Goal: Task Accomplishment & Management: Complete application form

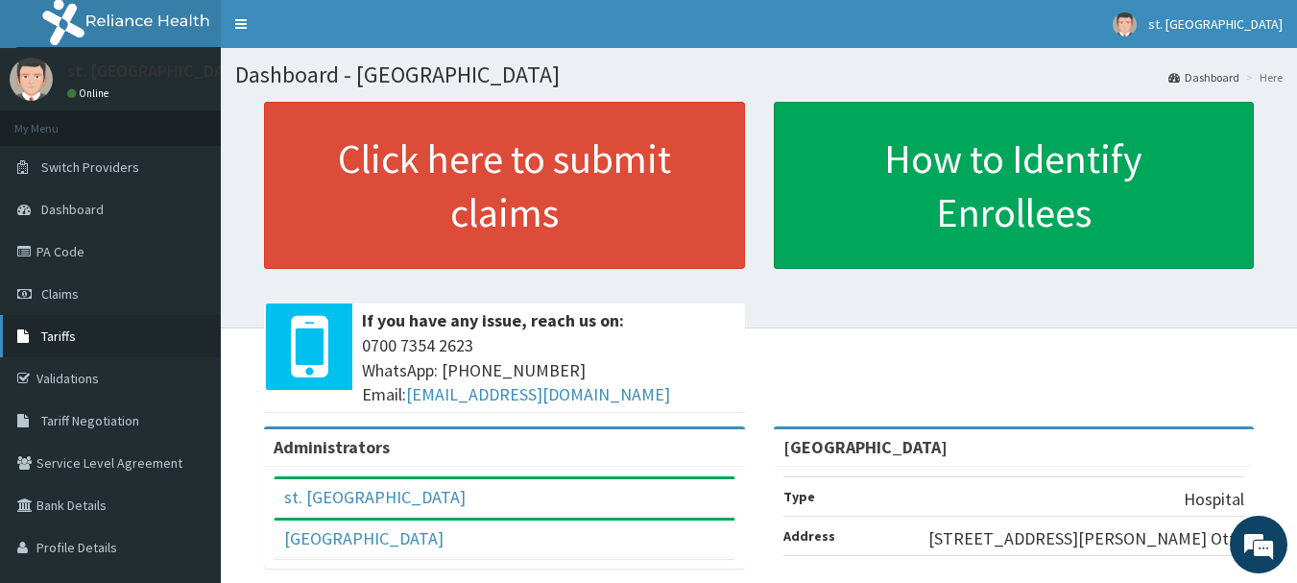
click at [66, 331] on span "Tariffs" at bounding box center [58, 335] width 35 height 17
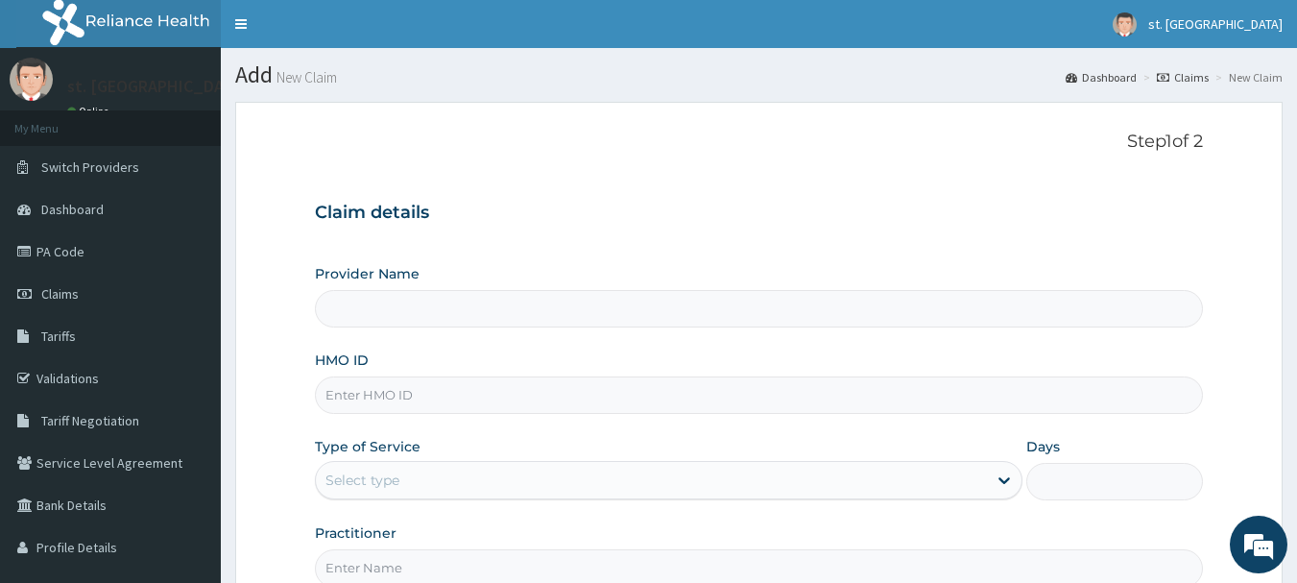
type input "[GEOGRAPHIC_DATA]"
click at [412, 395] on input "HMO ID" at bounding box center [759, 394] width 889 height 37
paste input "Alt/10252/a"
type input "Alt/10252/a"
click at [404, 492] on div "Select type" at bounding box center [651, 480] width 671 height 31
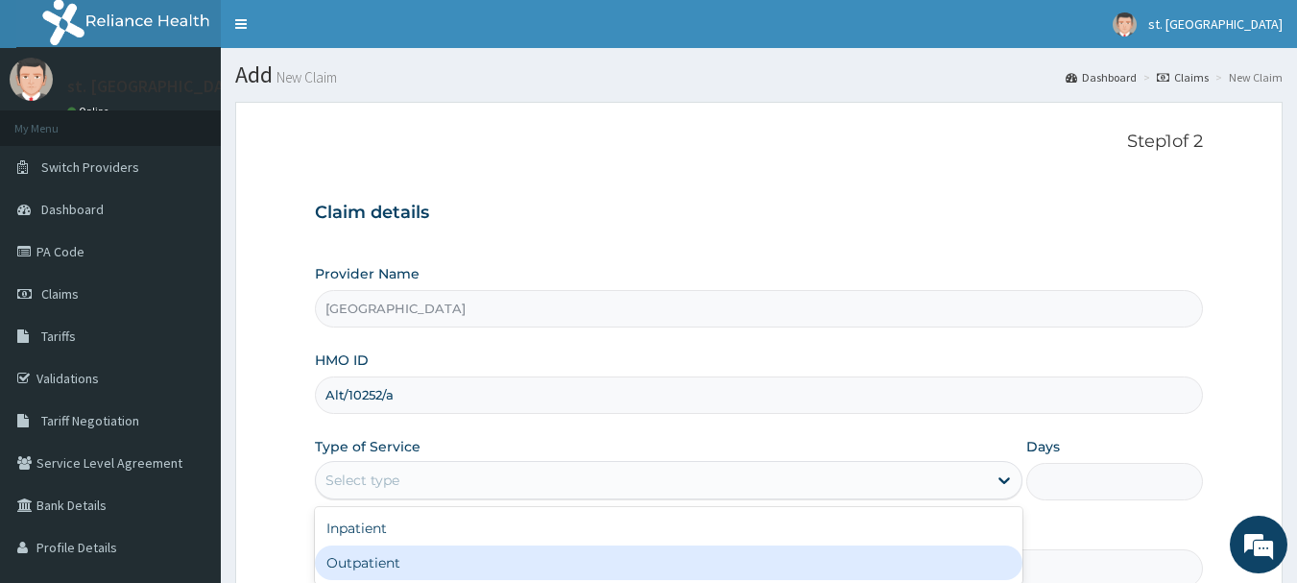
click at [373, 548] on div "Outpatient" at bounding box center [668, 562] width 707 height 35
type input "1"
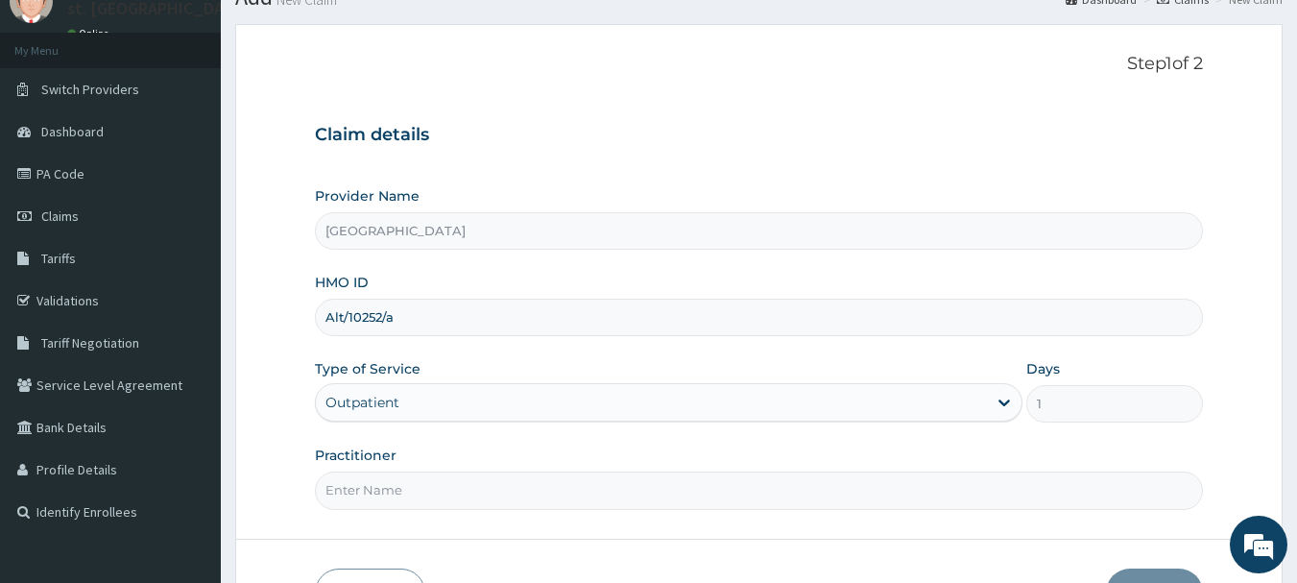
scroll to position [206, 0]
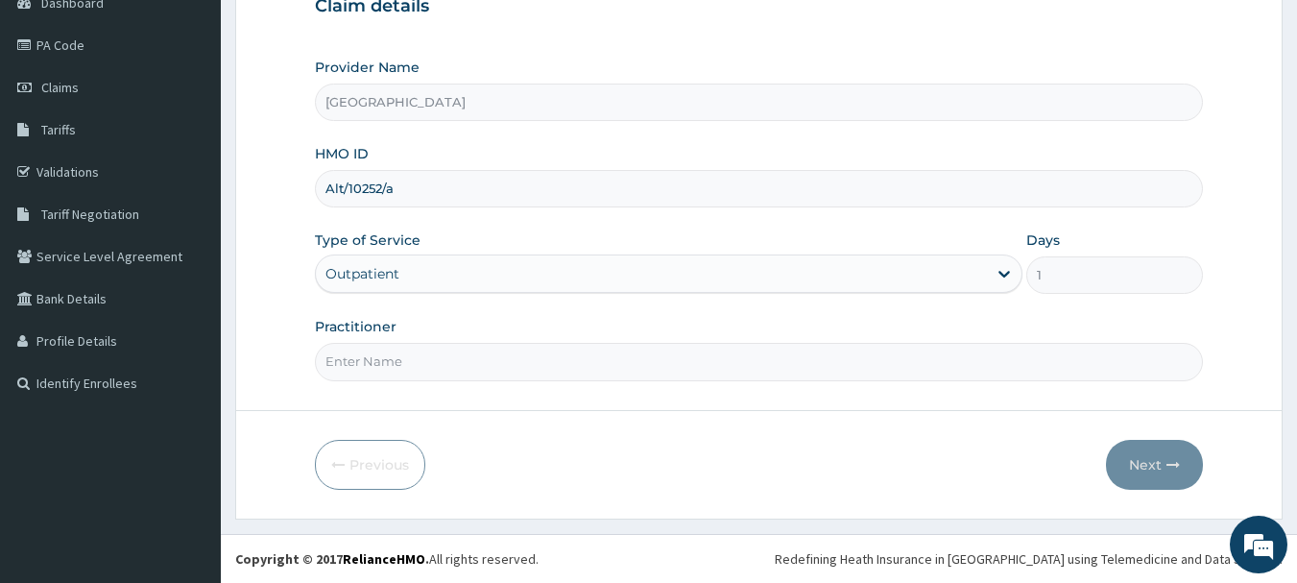
click at [618, 346] on input "Practitioner" at bounding box center [759, 361] width 889 height 37
type input "DR OLUFUNSO"
click at [1146, 457] on button "Next" at bounding box center [1154, 465] width 97 height 50
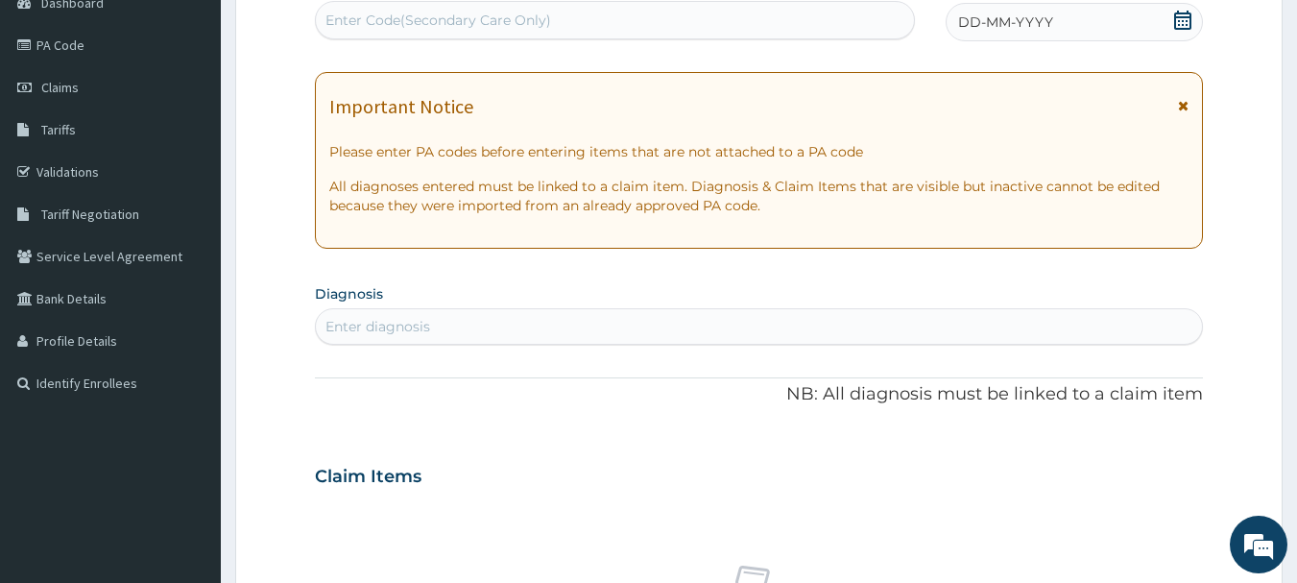
click at [1179, 19] on icon at bounding box center [1182, 20] width 19 height 19
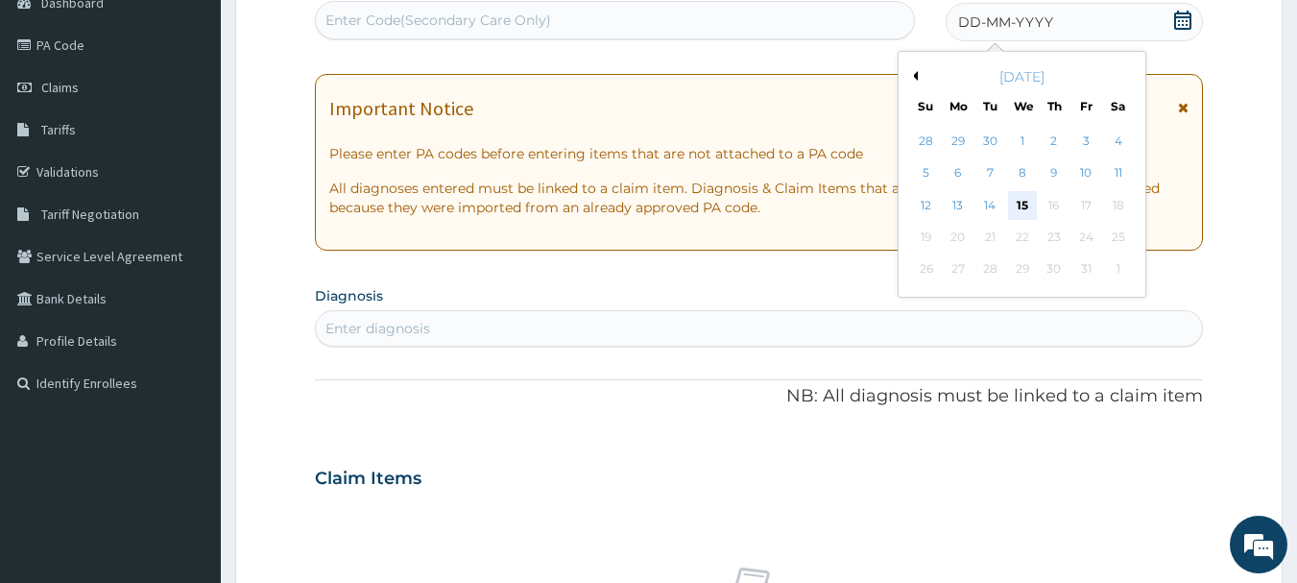
click at [1016, 204] on div "15" at bounding box center [1022, 205] width 29 height 29
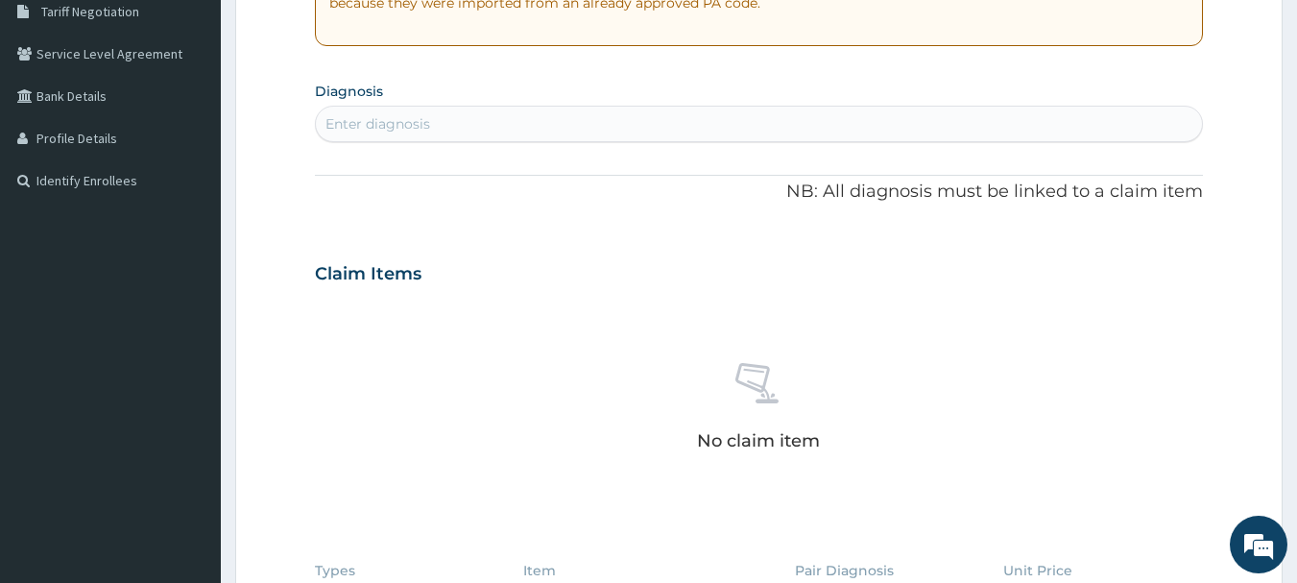
scroll to position [426, 0]
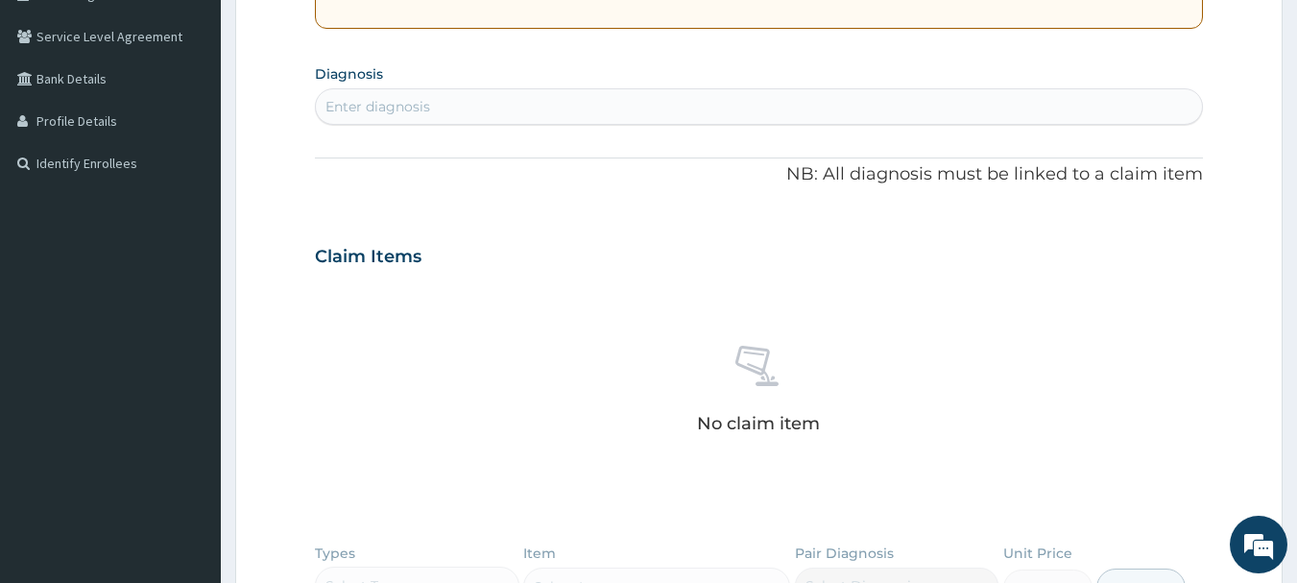
click at [805, 124] on div "Enter diagnosis" at bounding box center [759, 106] width 889 height 36
type input "URINARY TRACT INFECTION"
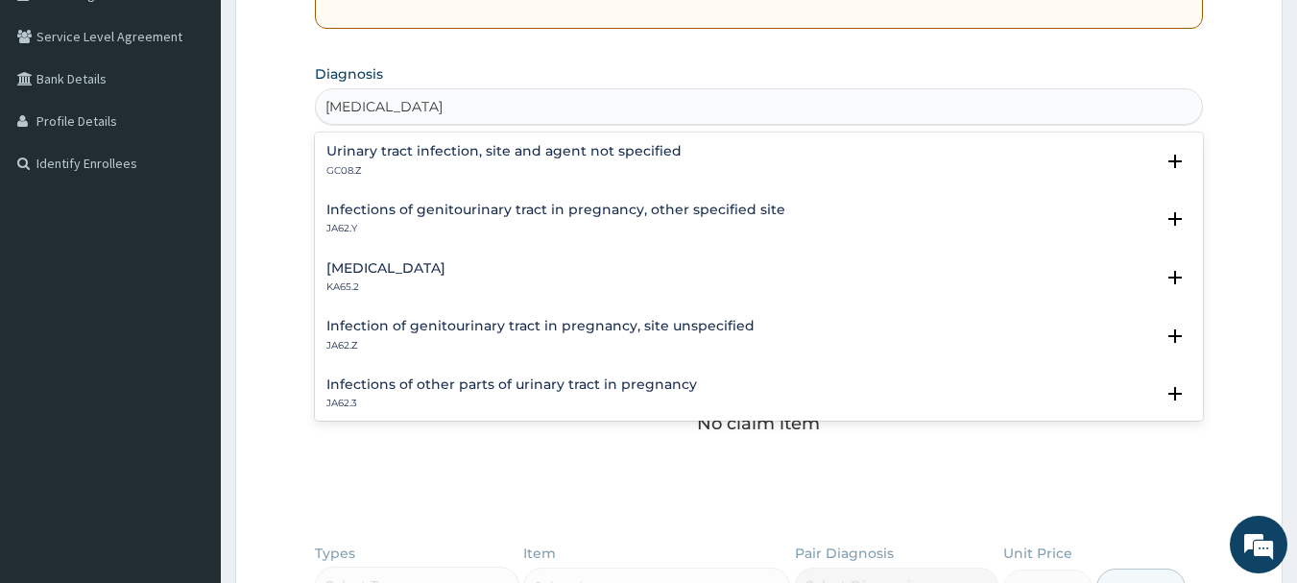
click at [488, 158] on h4 "Urinary tract infection, site and agent not specified" at bounding box center [503, 151] width 355 height 14
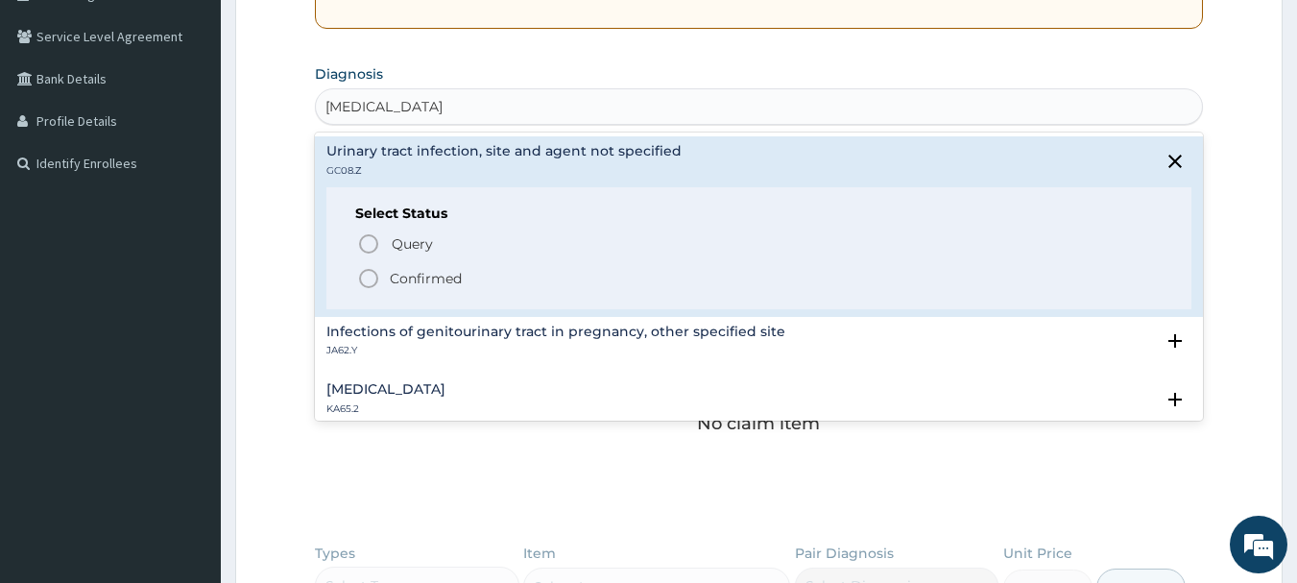
click at [373, 281] on icon "status option filled" at bounding box center [368, 278] width 23 height 23
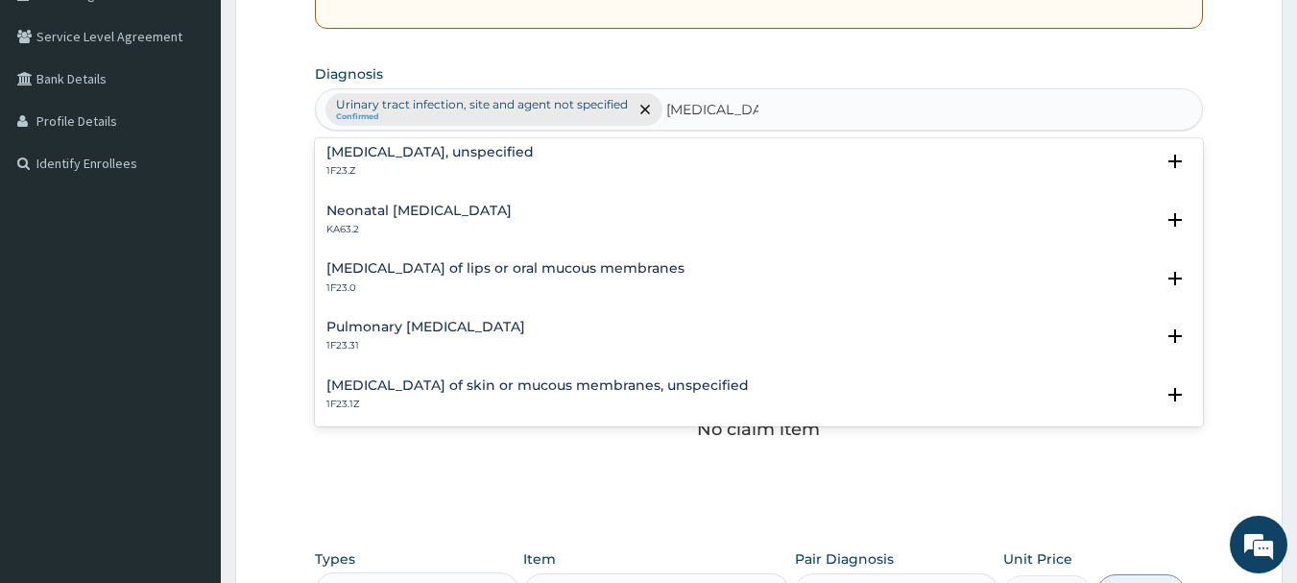
scroll to position [0, 0]
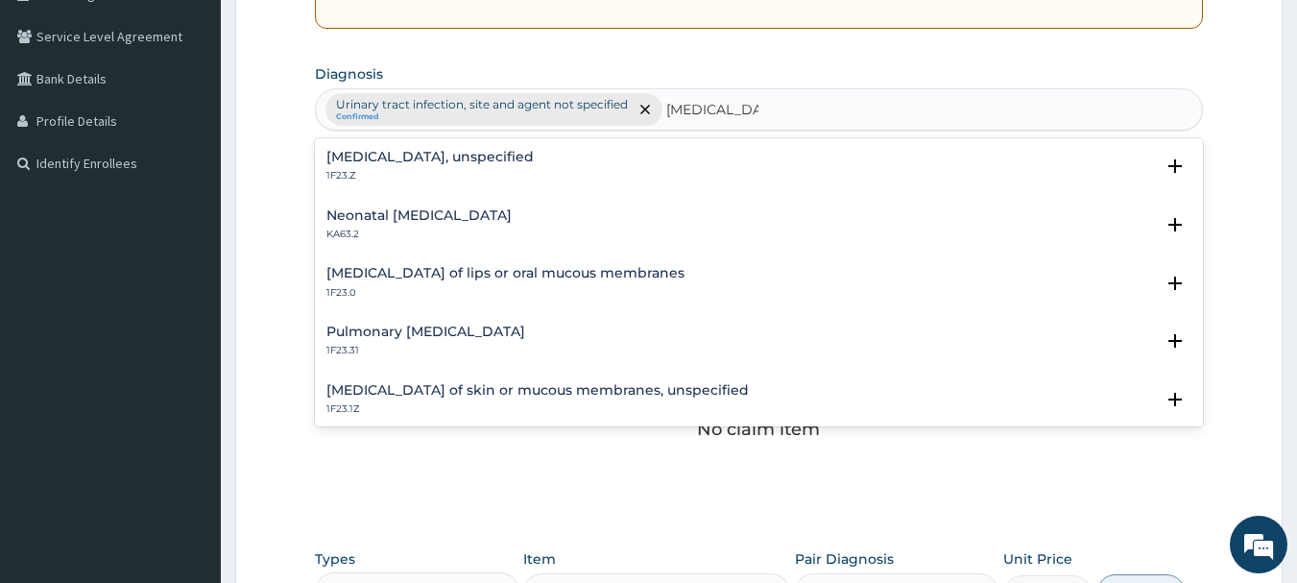
type input "CANDIDIASIS"
click at [702, 101] on input "CANDIDIASIS" at bounding box center [712, 109] width 92 height 19
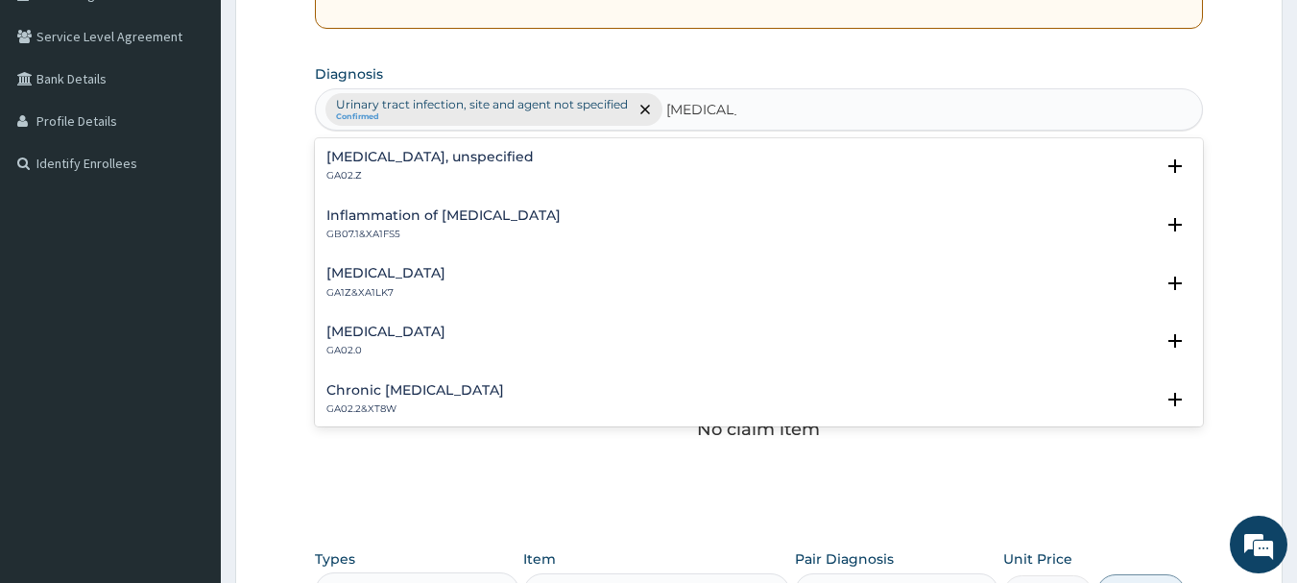
type input "VAGINITIS"
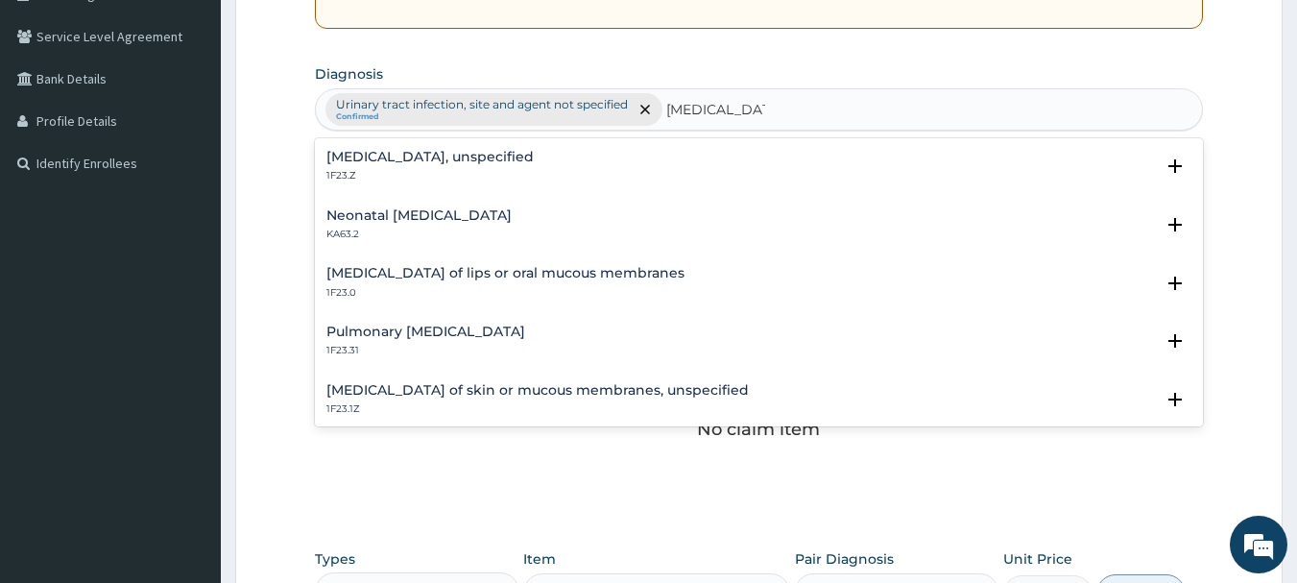
type input "CANDIDIASIS,"
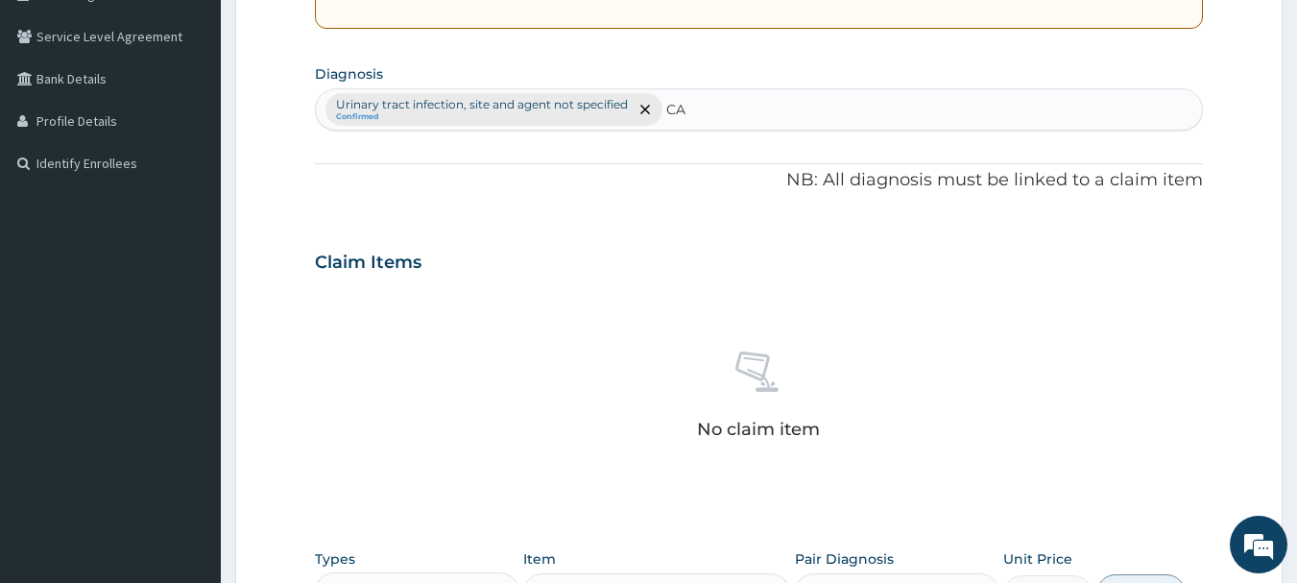
type input "C"
type input "VAGINITIS"
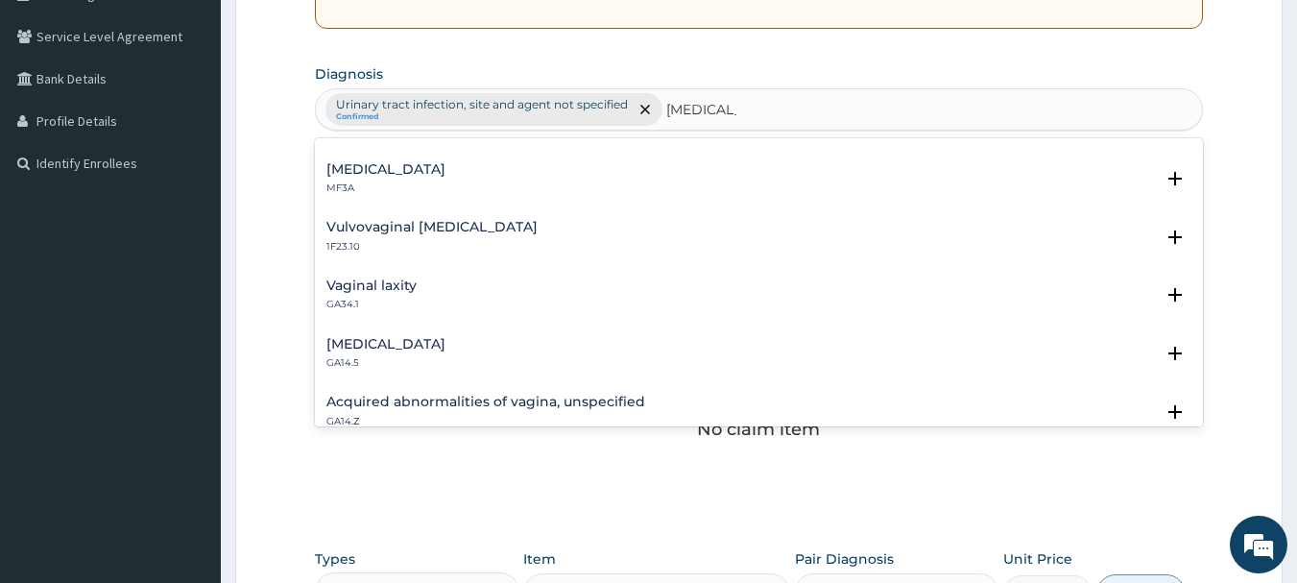
scroll to position [1382, 0]
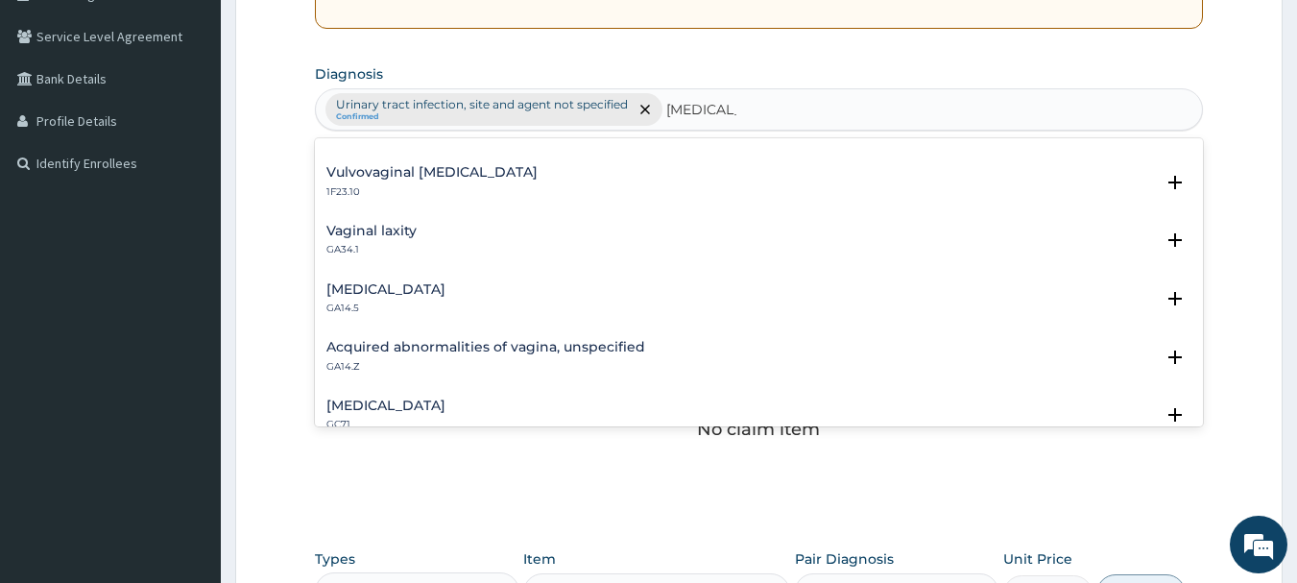
click at [376, 179] on h4 "Vulvovaginal candidosis" at bounding box center [431, 172] width 211 height 14
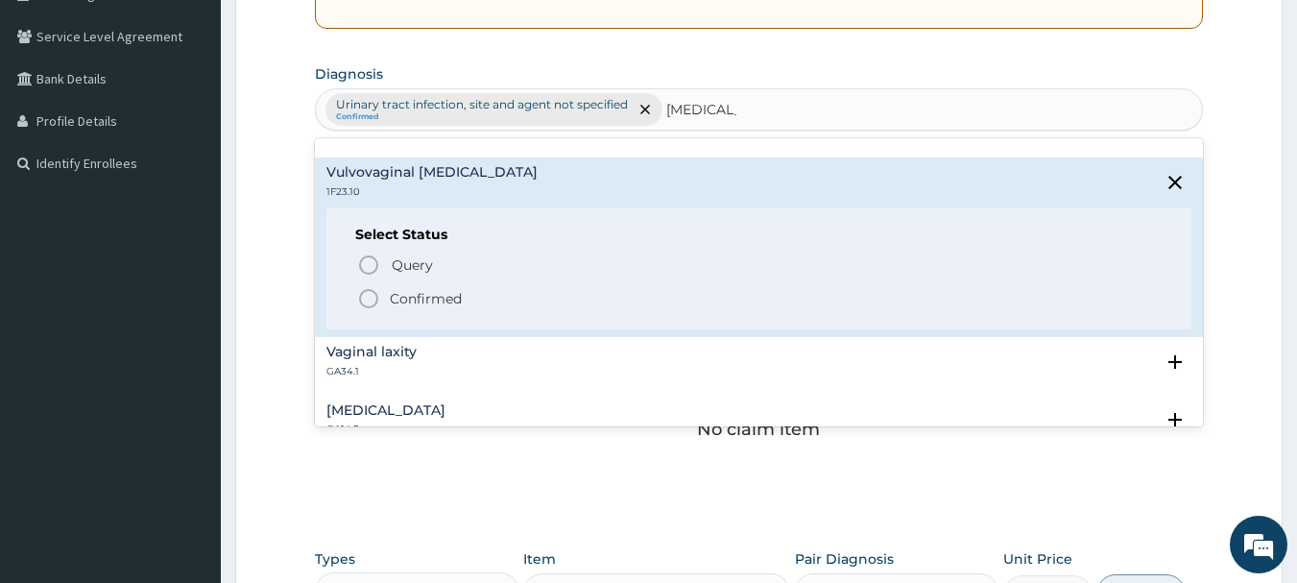
click at [371, 296] on icon "status option filled" at bounding box center [368, 298] width 23 height 23
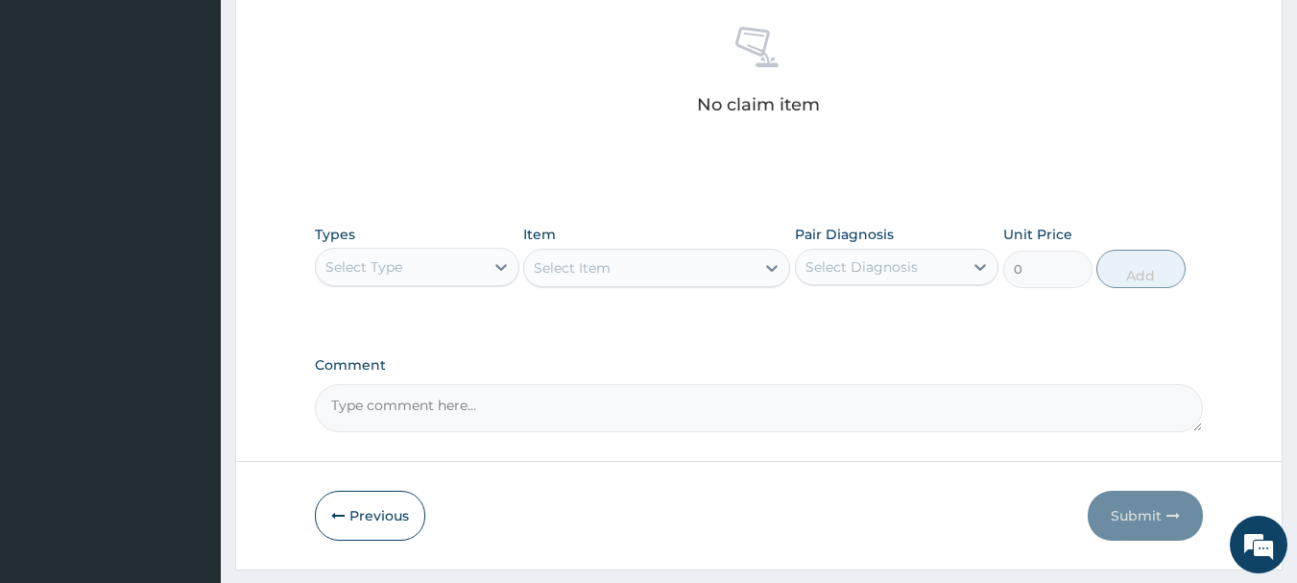
scroll to position [801, 0]
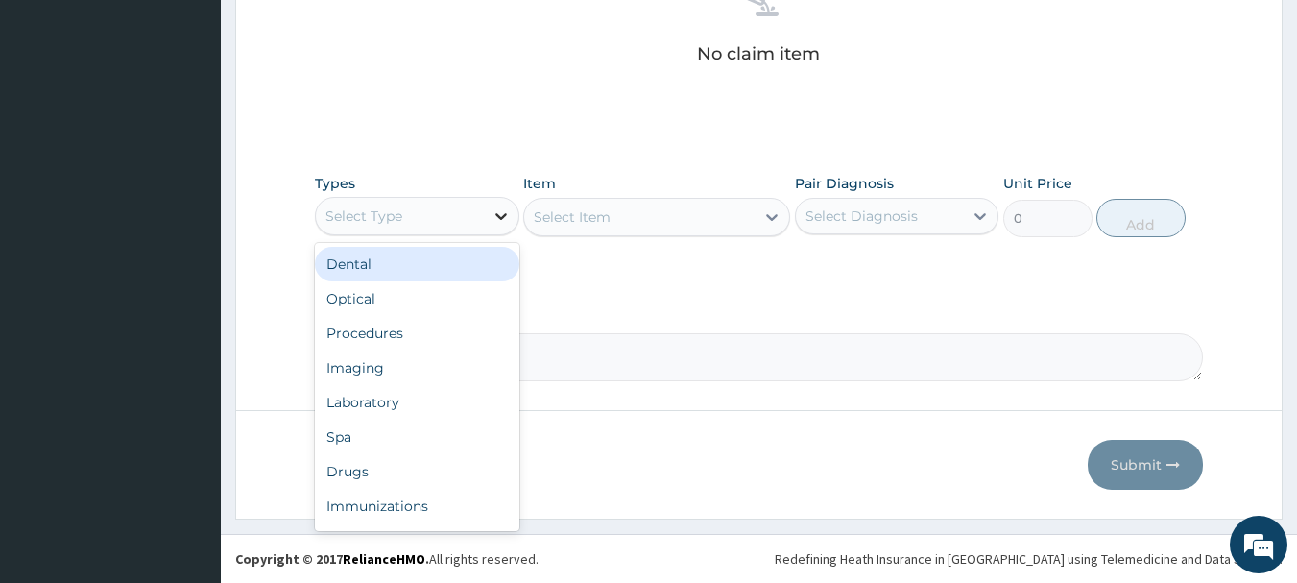
click at [499, 207] on icon at bounding box center [500, 215] width 19 height 19
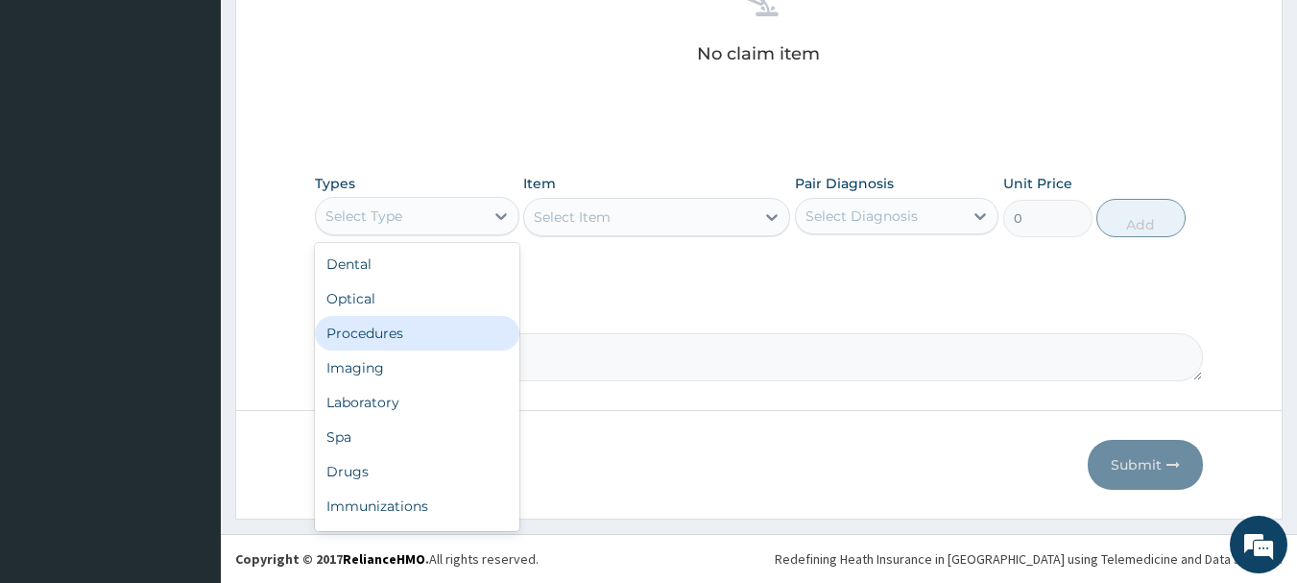
click at [408, 343] on div "Procedures" at bounding box center [417, 333] width 204 height 35
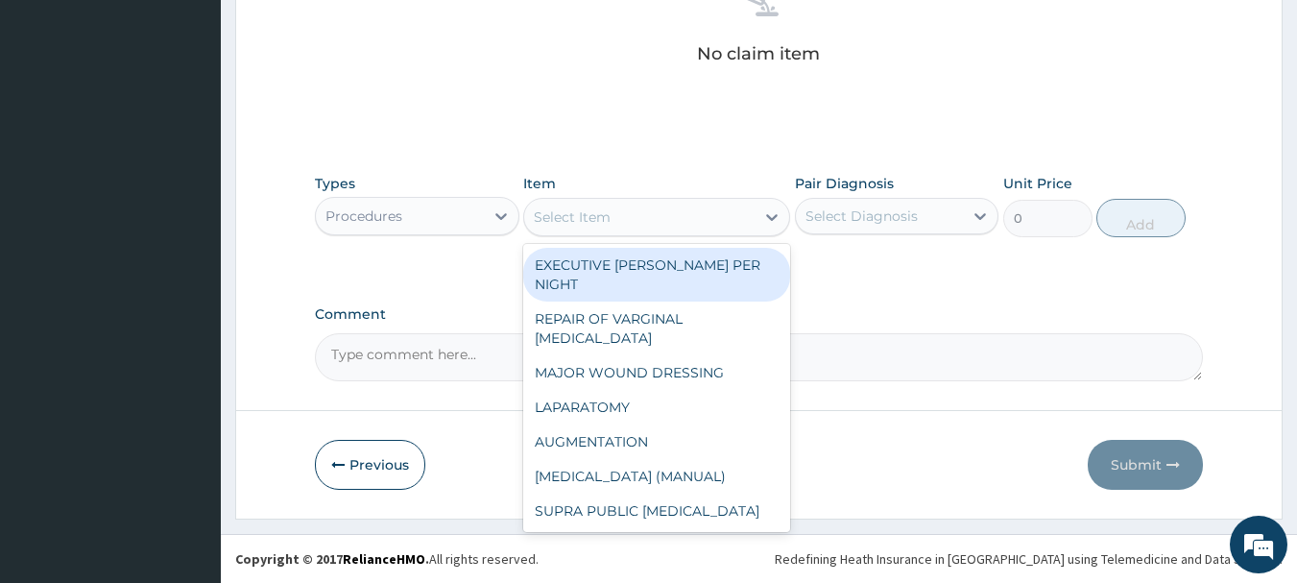
click at [707, 226] on div "Select Item" at bounding box center [639, 217] width 230 height 31
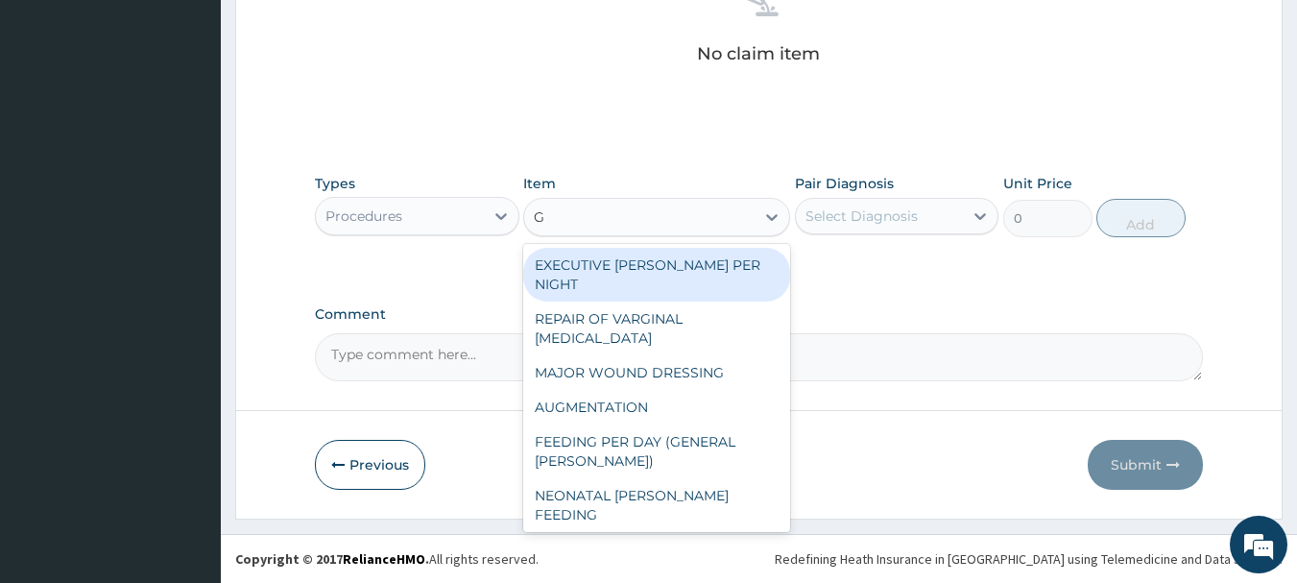
type input "GP"
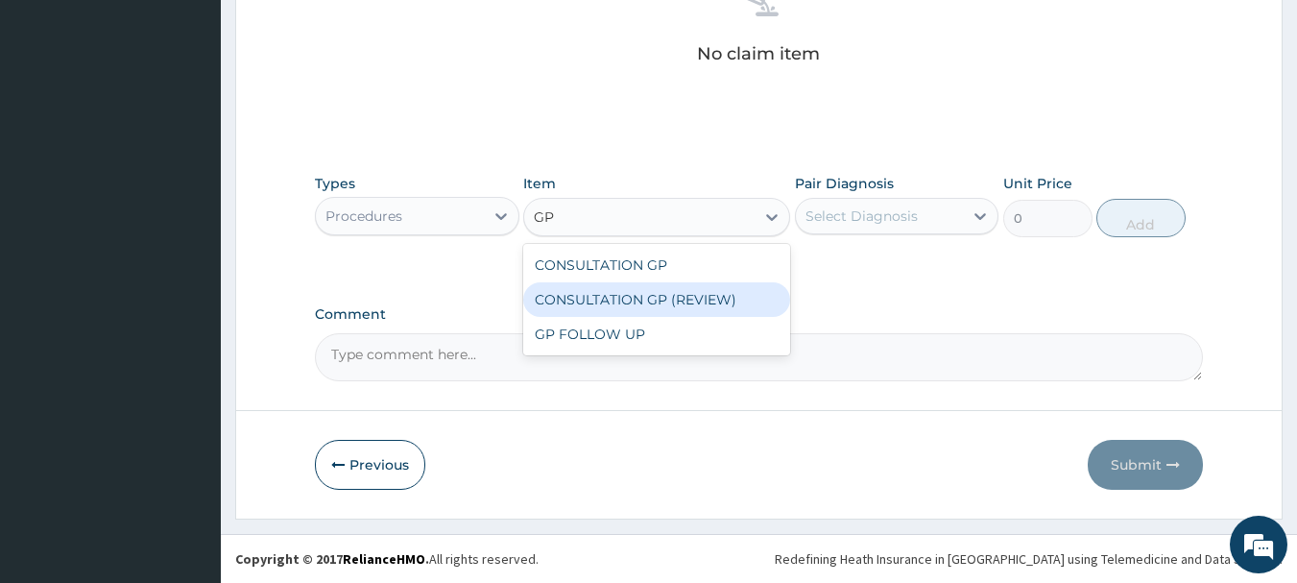
click at [698, 304] on div "CONSULTATION GP (REVIEW)" at bounding box center [656, 299] width 267 height 35
type input "2000"
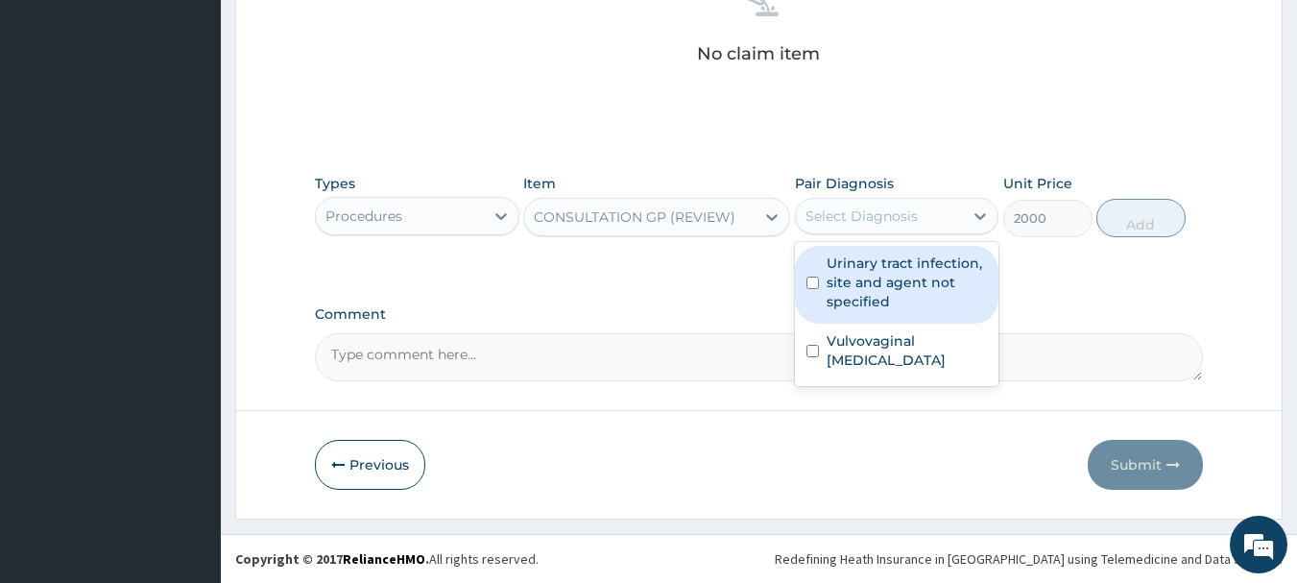
click at [876, 216] on div "Select Diagnosis" at bounding box center [861, 215] width 112 height 19
click at [872, 263] on label "Urinary tract infection, site and agent not specified" at bounding box center [906, 282] width 161 height 58
checkbox input "true"
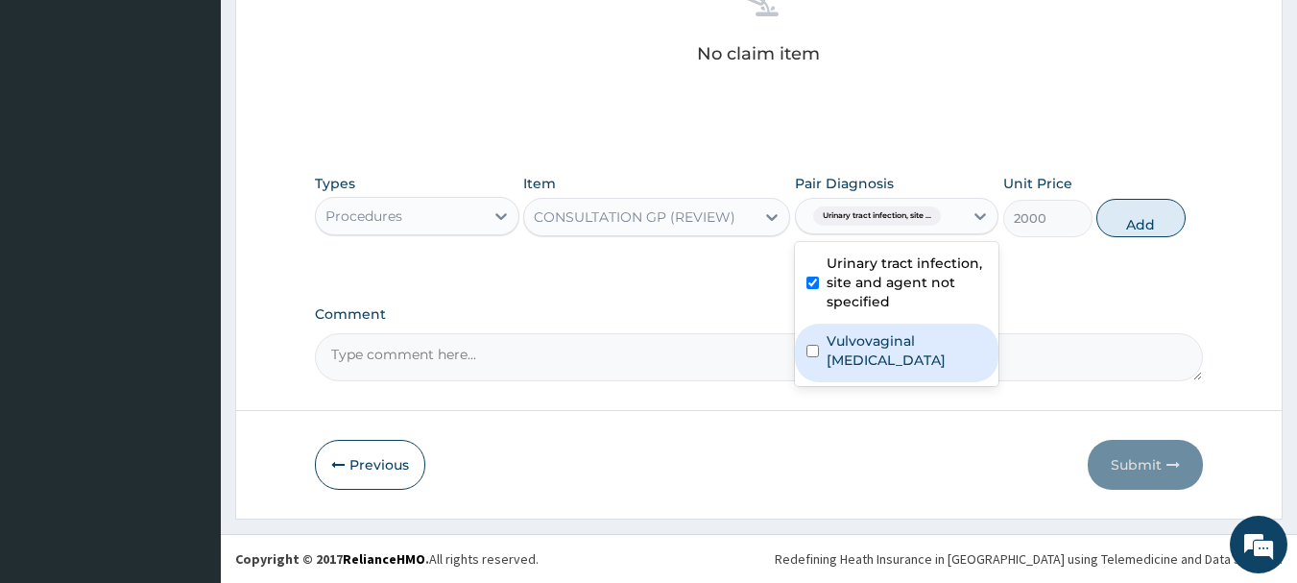
click at [872, 337] on label "Vulvovaginal candidosis" at bounding box center [906, 350] width 161 height 38
checkbox input "true"
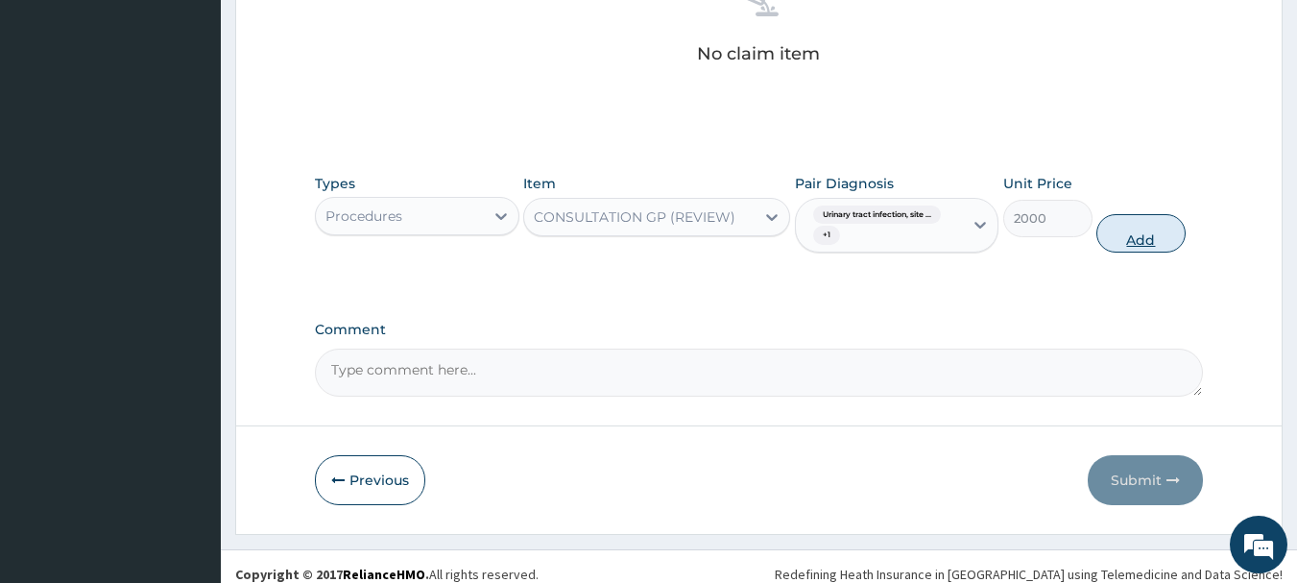
click at [1120, 247] on button "Add" at bounding box center [1140, 233] width 89 height 38
type input "0"
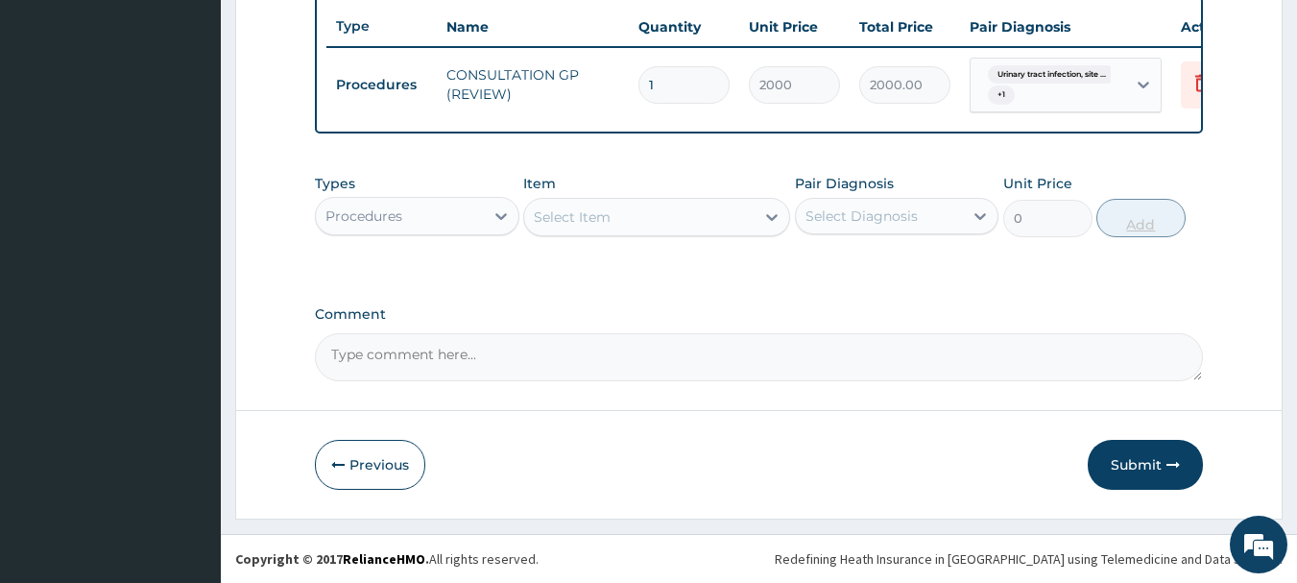
scroll to position [732, 0]
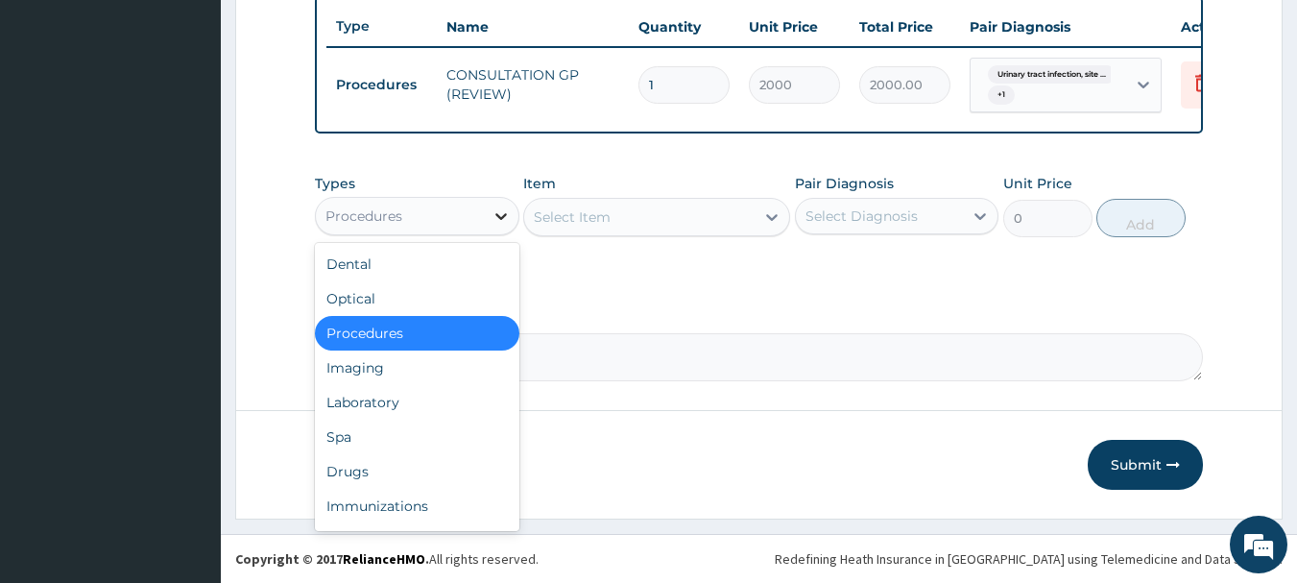
click at [485, 221] on div at bounding box center [501, 216] width 35 height 35
click at [358, 474] on div "Drugs" at bounding box center [417, 471] width 204 height 35
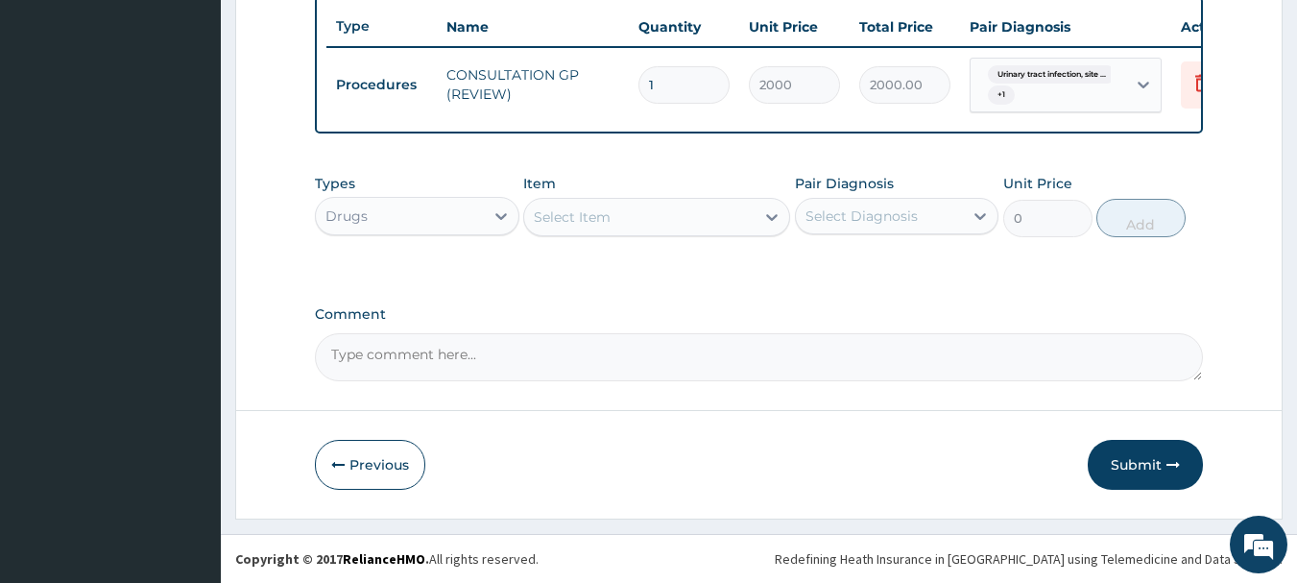
click at [747, 226] on div "Select Item" at bounding box center [639, 217] width 230 height 31
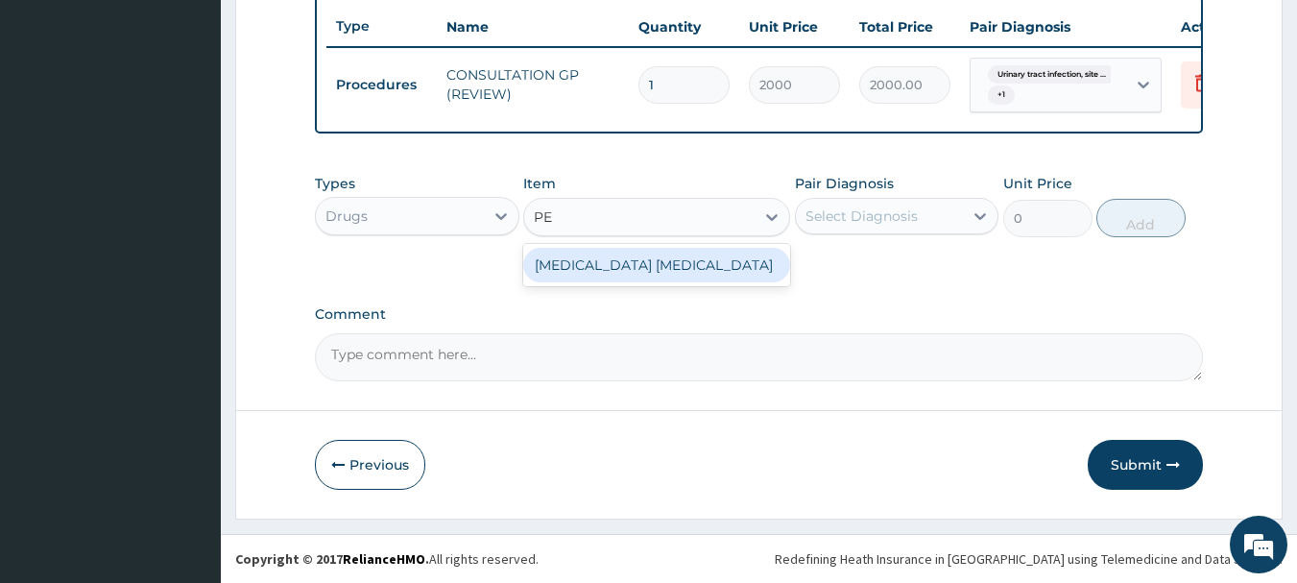
type input "PES"
click at [738, 254] on div "CLOTRIMAZOLE PESSARY" at bounding box center [656, 265] width 267 height 35
type input "1500"
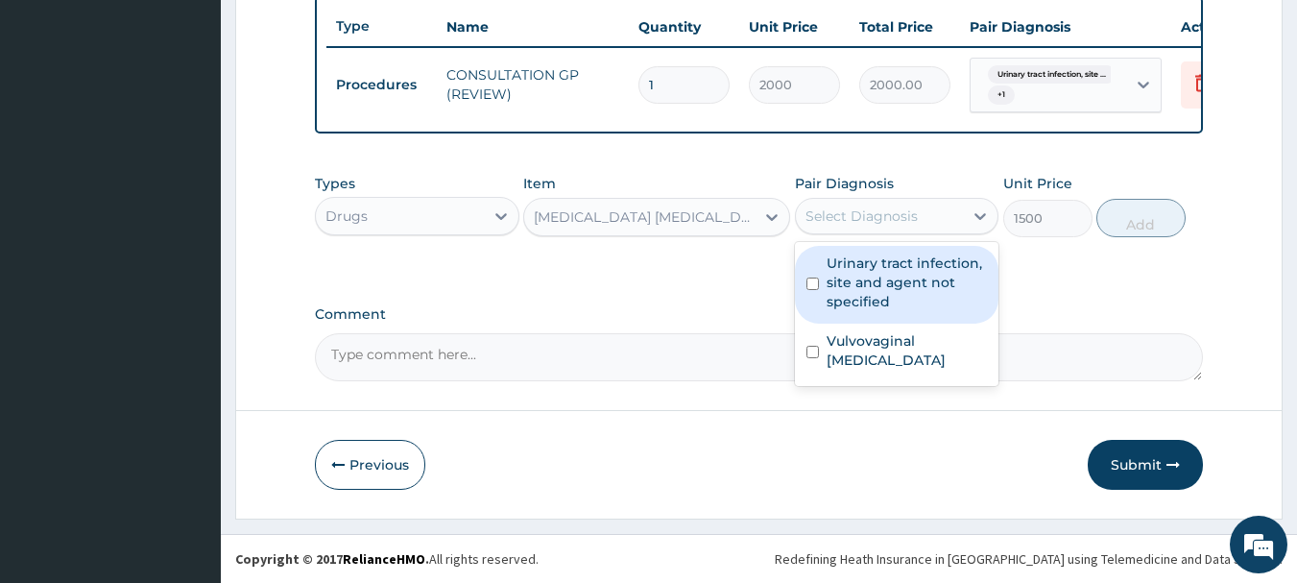
click at [867, 218] on div "Select Diagnosis" at bounding box center [861, 215] width 112 height 19
click at [869, 287] on label "Urinary tract infection, site and agent not specified" at bounding box center [906, 282] width 161 height 58
checkbox input "true"
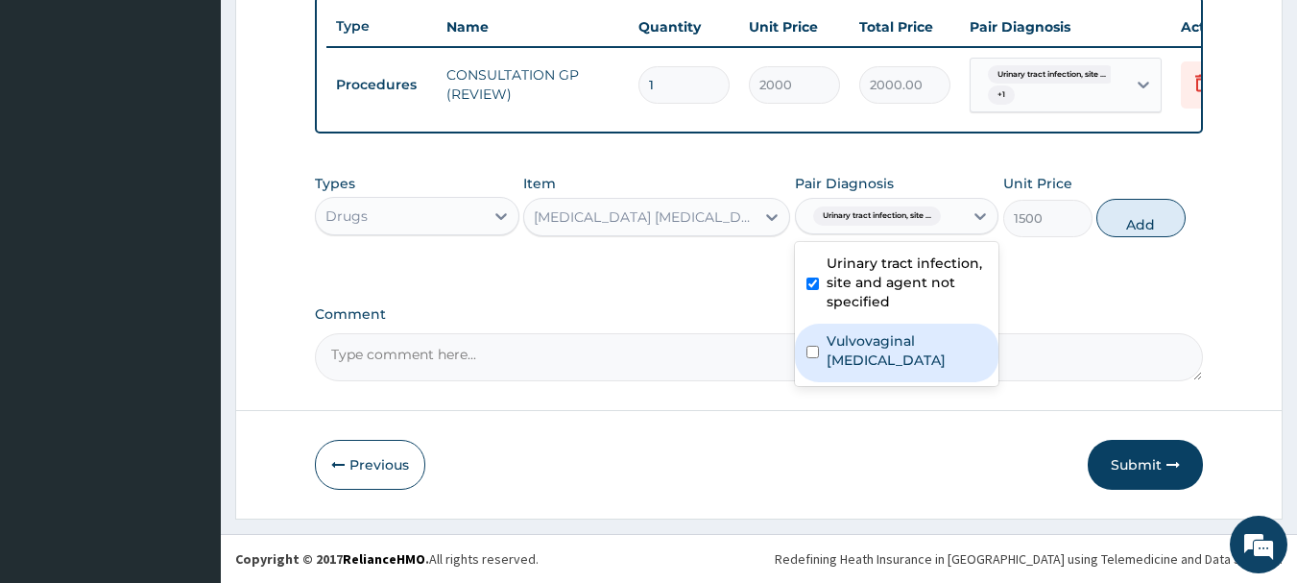
click at [871, 357] on label "Vulvovaginal candidosis" at bounding box center [906, 350] width 161 height 38
checkbox input "true"
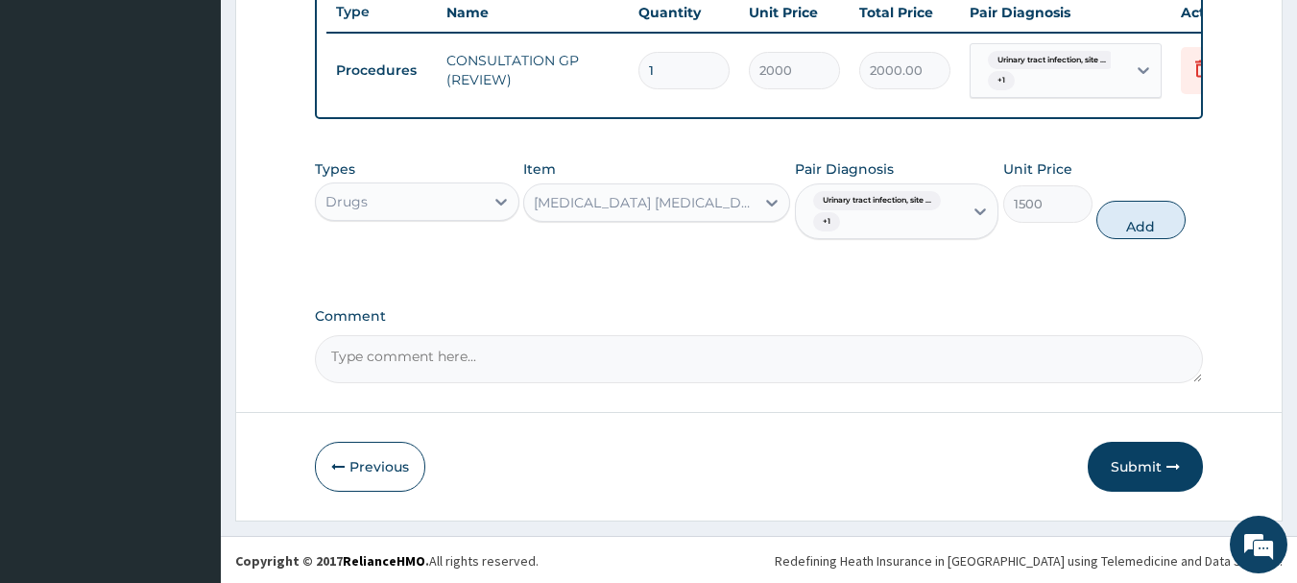
click at [1133, 233] on button "Add" at bounding box center [1140, 220] width 89 height 38
type input "0"
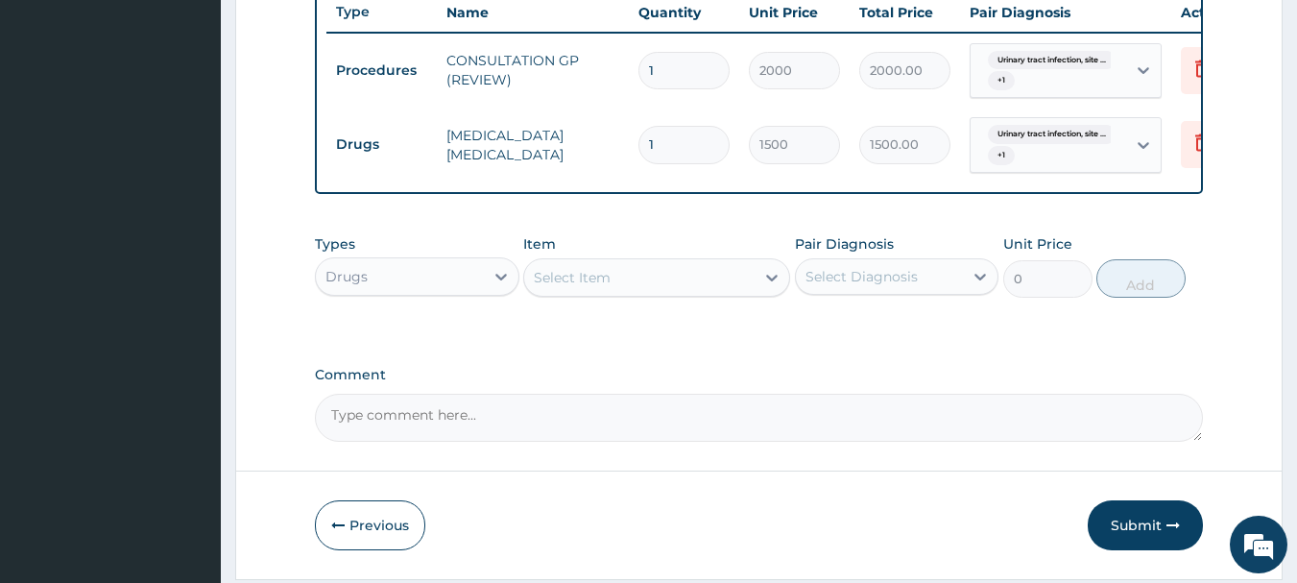
click at [652, 289] on div "Select Item" at bounding box center [639, 277] width 230 height 31
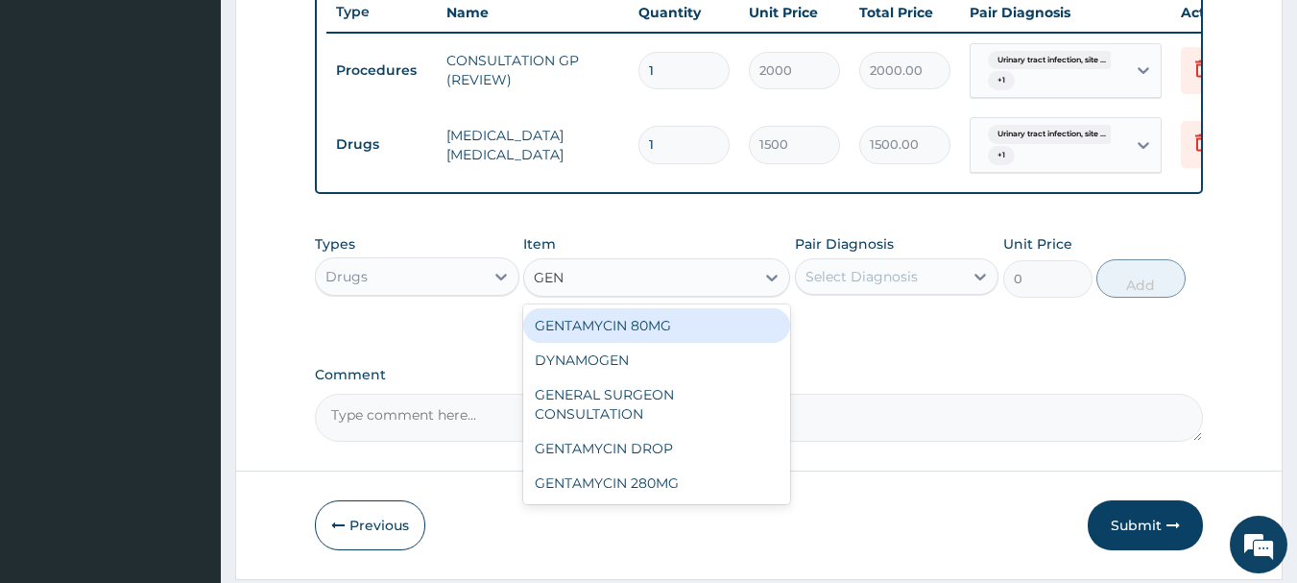
type input "GENT"
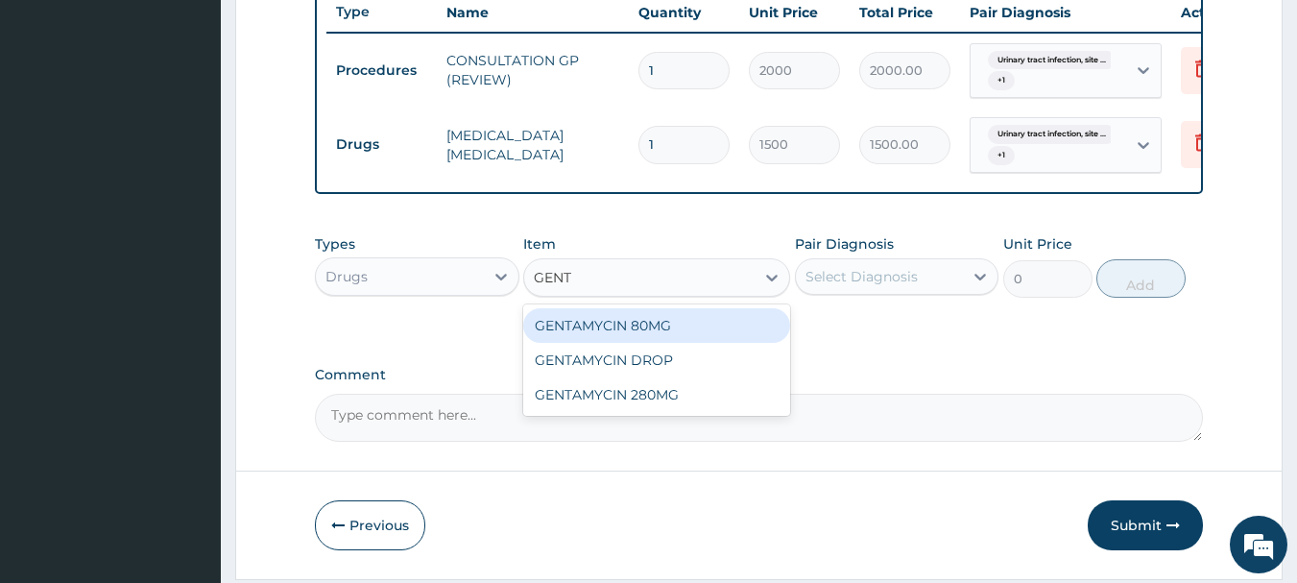
click at [641, 343] on div "GENTAMYCIN 80MG" at bounding box center [656, 325] width 267 height 35
type input "80"
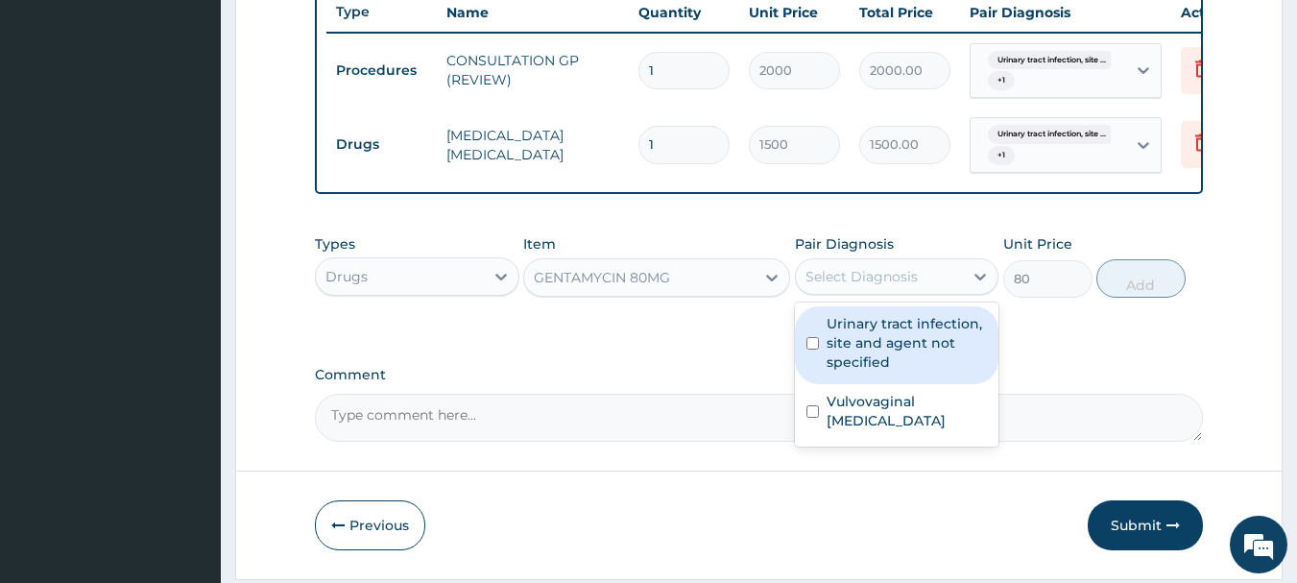
click at [889, 286] on div "Select Diagnosis" at bounding box center [861, 276] width 112 height 19
click at [881, 363] on label "Urinary tract infection, site and agent not specified" at bounding box center [906, 343] width 161 height 58
checkbox input "true"
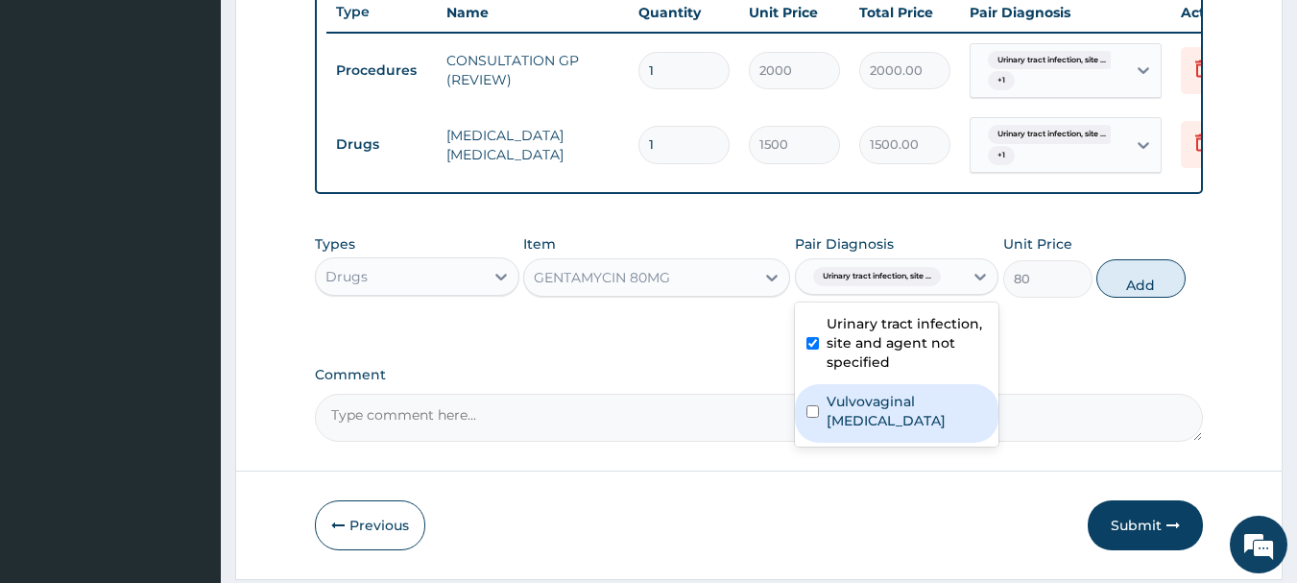
click at [877, 416] on label "Vulvovaginal candidosis" at bounding box center [906, 411] width 161 height 38
checkbox input "true"
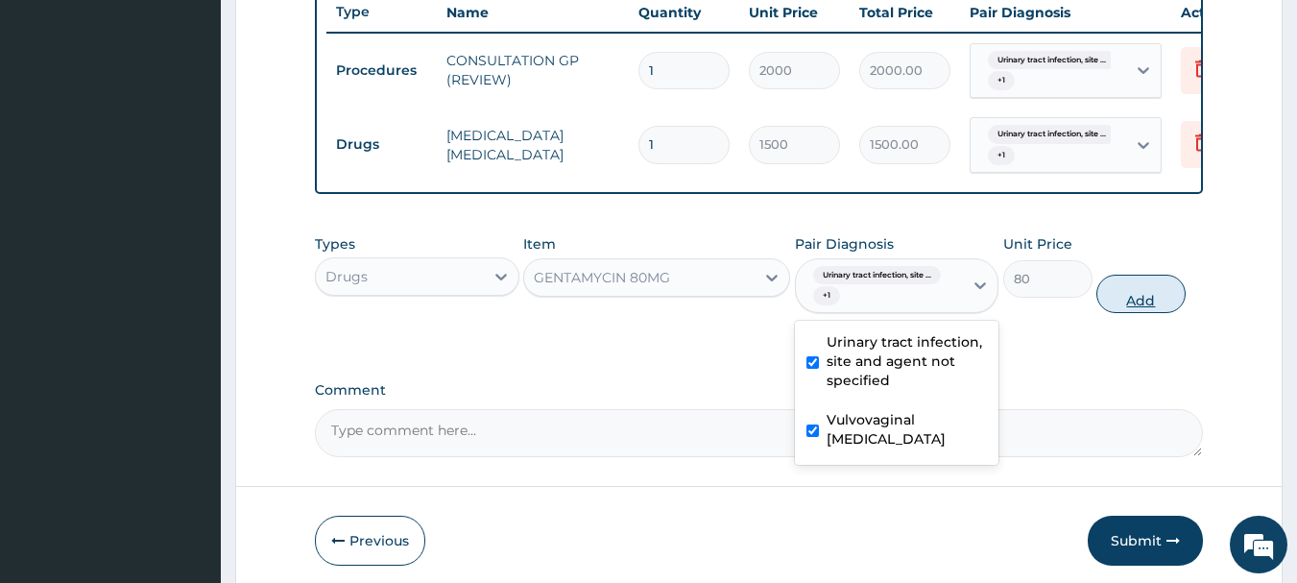
click at [1150, 313] on button "Add" at bounding box center [1140, 293] width 89 height 38
type input "0"
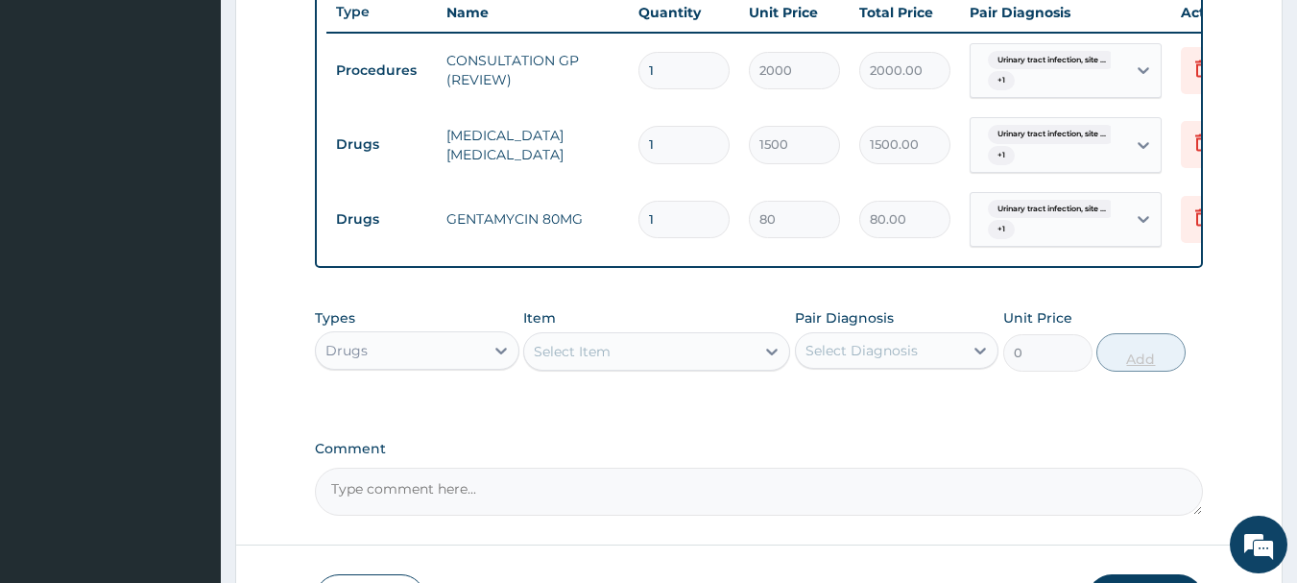
type input "10"
type input "800.00"
type input "10"
click at [1247, 438] on form "Step 2 of 2 PA Code / Prescription Code Enter Code(Secondary Care Only) Encount…" at bounding box center [758, 11] width 1047 height 1284
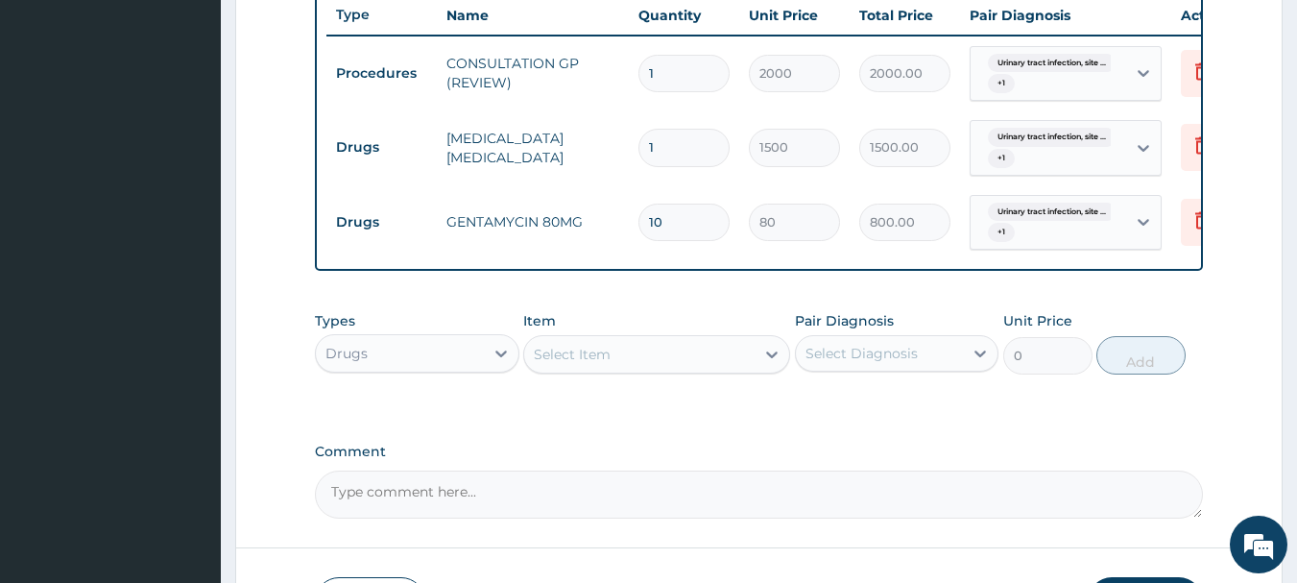
scroll to position [709, 0]
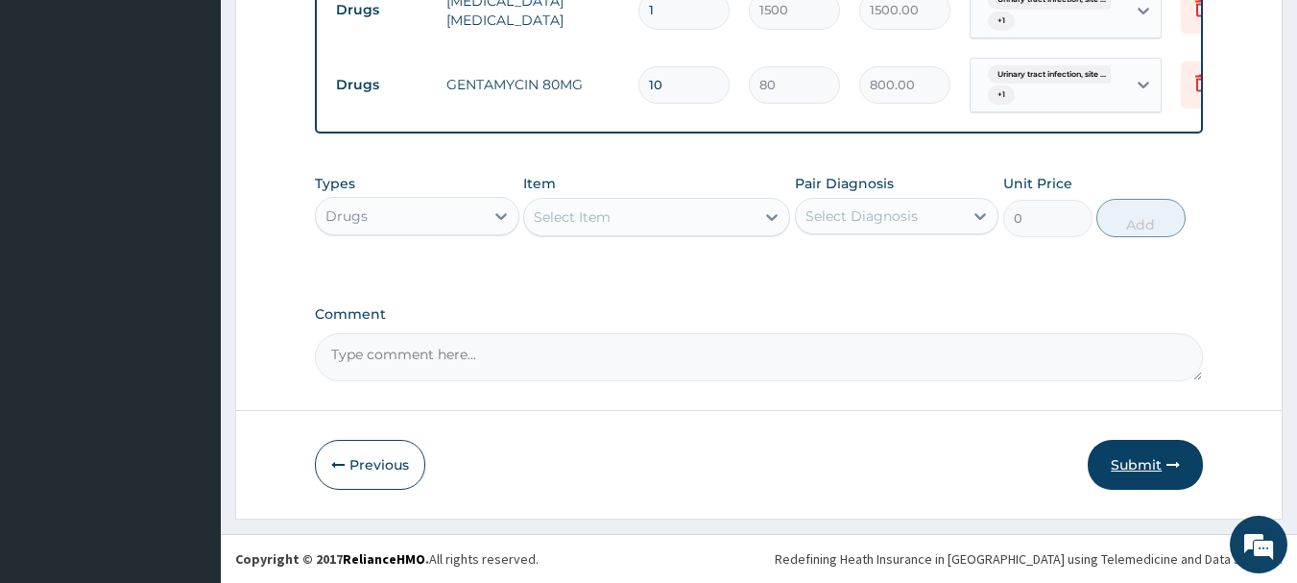
click at [1114, 465] on button "Submit" at bounding box center [1144, 465] width 115 height 50
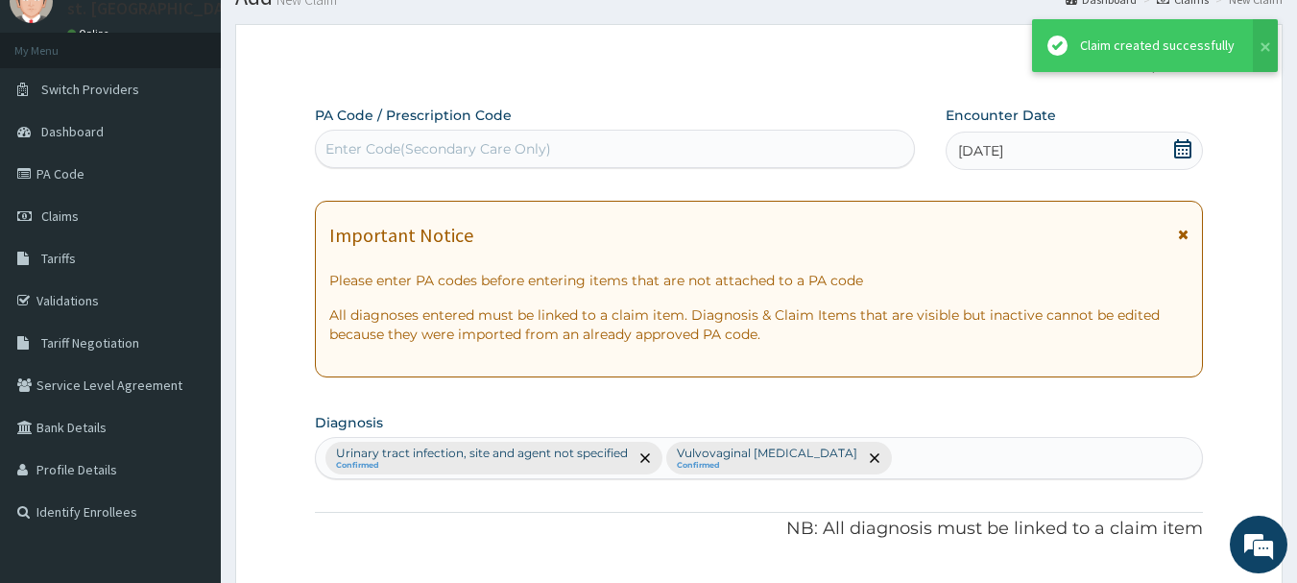
scroll to position [881, 0]
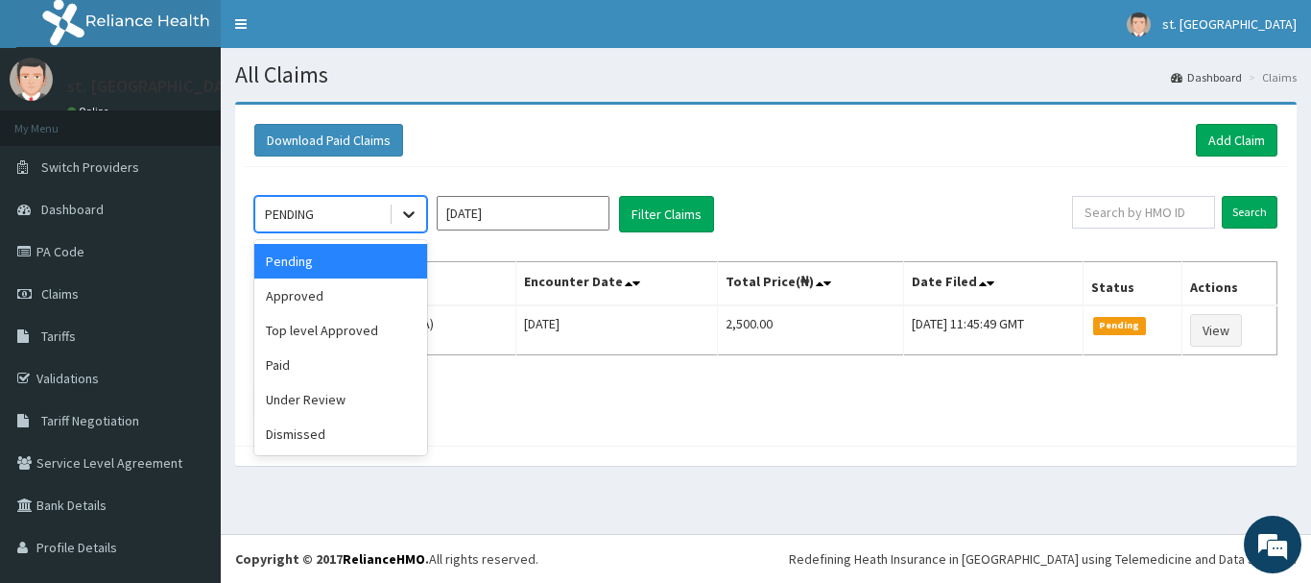
click at [403, 216] on icon at bounding box center [408, 213] width 19 height 19
click at [331, 295] on div "Approved" at bounding box center [340, 295] width 173 height 35
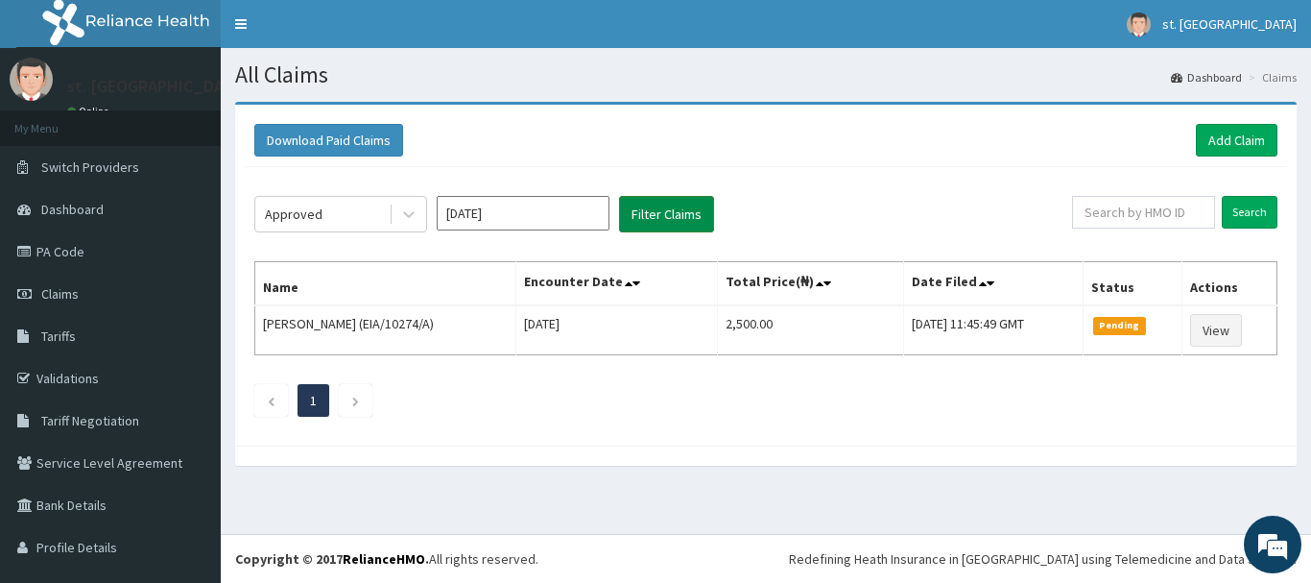
click at [674, 208] on button "Filter Claims" at bounding box center [666, 214] width 95 height 36
